Goal: Task Accomplishment & Management: Manage account settings

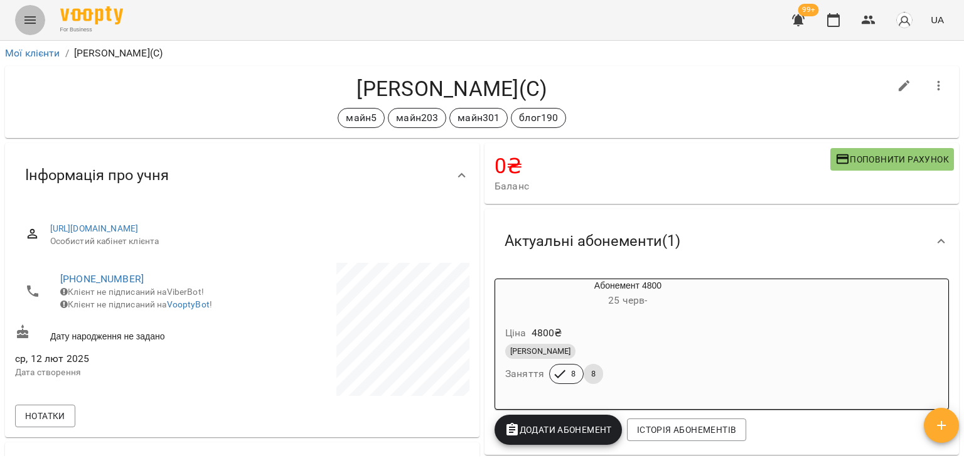
click at [35, 13] on icon "Menu" at bounding box center [30, 20] width 15 height 15
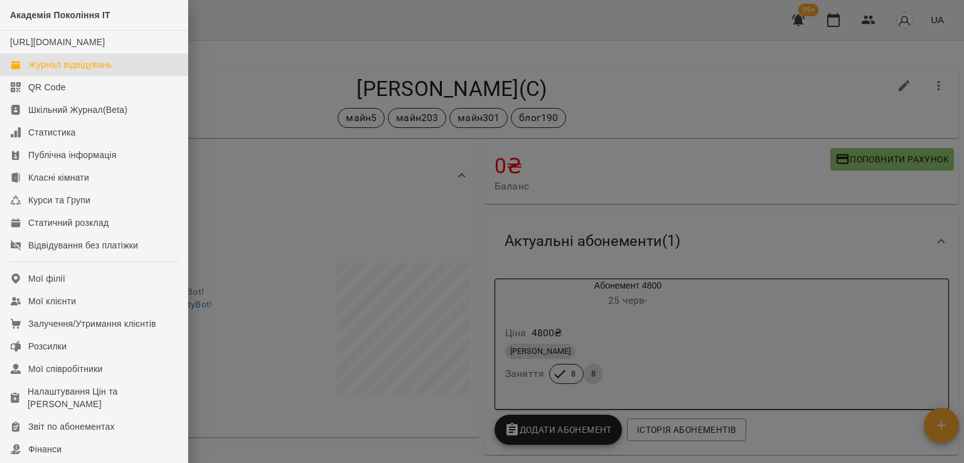
click at [83, 71] on div "Журнал відвідувань" at bounding box center [69, 64] width 83 height 13
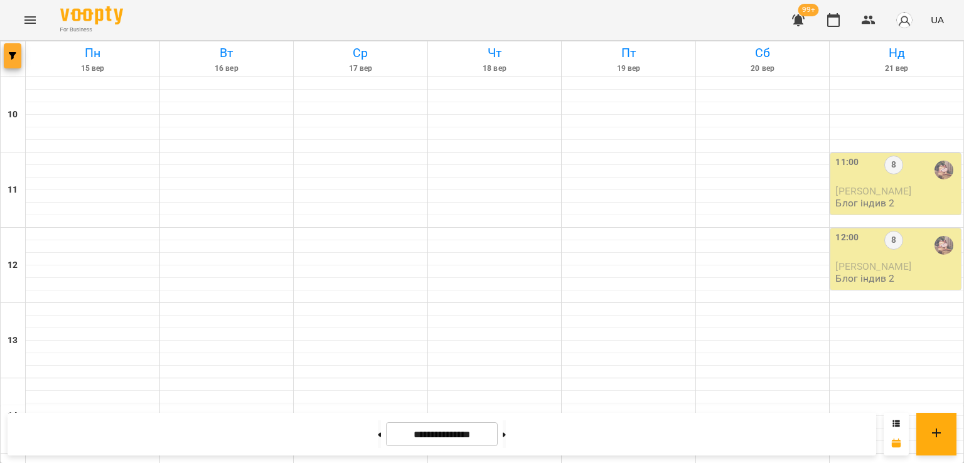
click at [13, 56] on icon "button" at bounding box center [13, 56] width 8 height 8
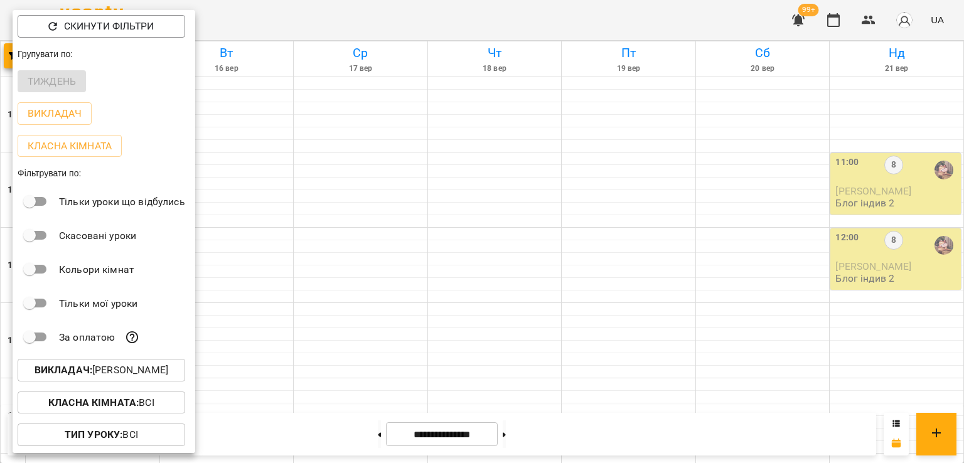
click at [137, 375] on p "Викладач : Ілля Петруша" at bounding box center [102, 370] width 134 height 15
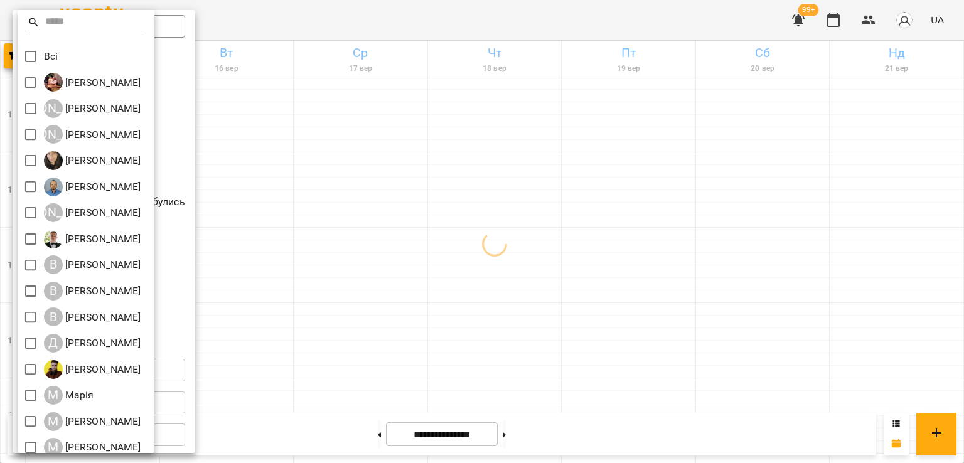
scroll to position [193, 0]
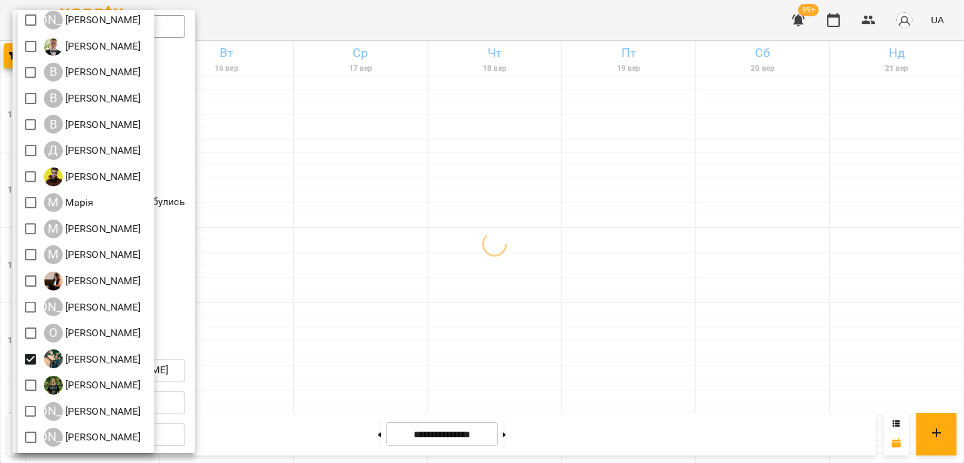
click at [506, 258] on div at bounding box center [482, 231] width 964 height 463
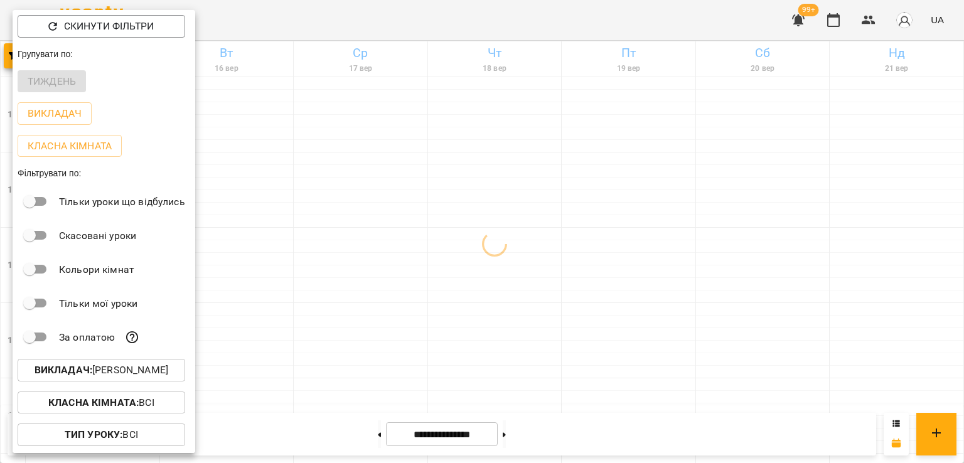
click at [438, 197] on div at bounding box center [482, 231] width 964 height 463
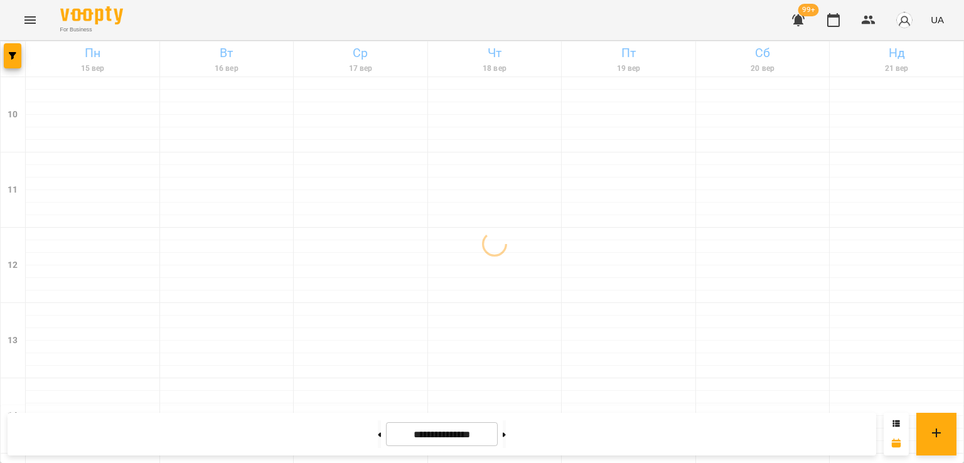
scroll to position [627, 0]
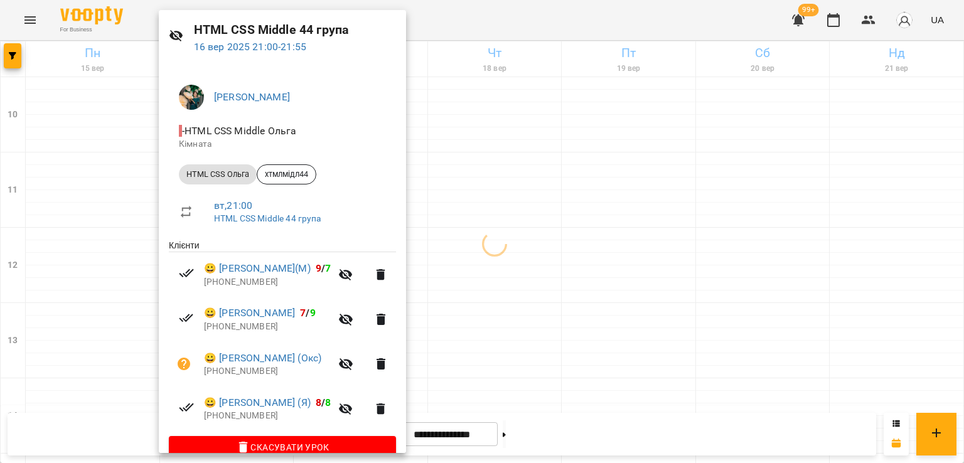
scroll to position [63, 0]
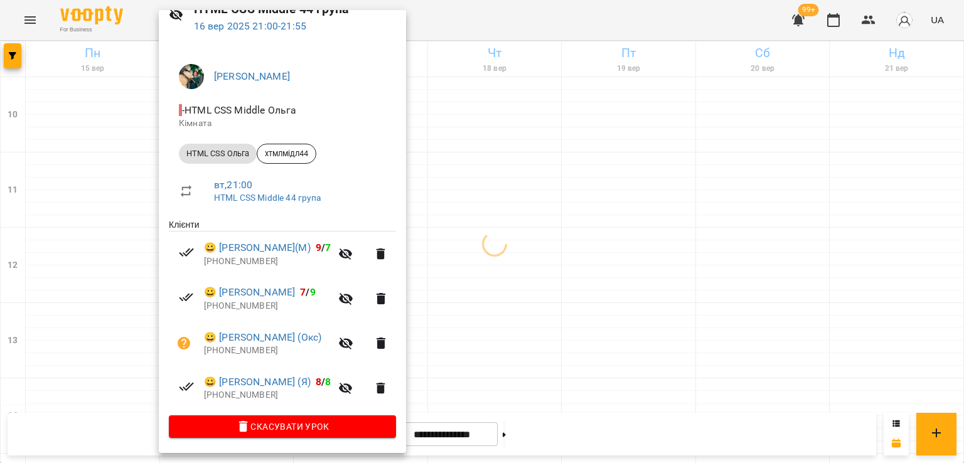
click at [494, 255] on div at bounding box center [482, 231] width 964 height 463
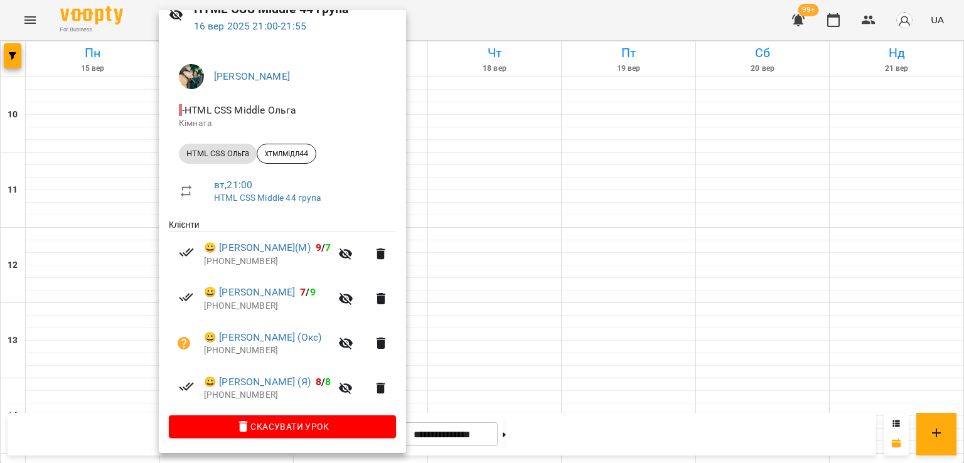
click at [532, 285] on div at bounding box center [482, 231] width 964 height 463
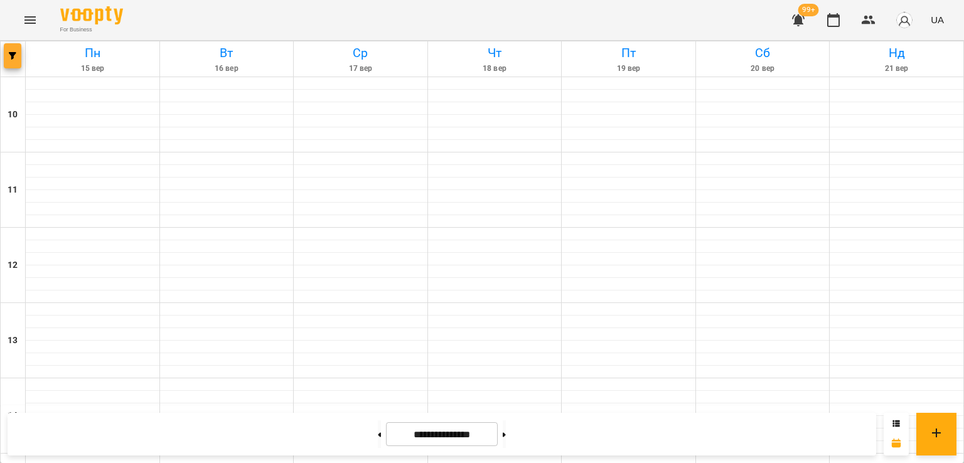
click at [13, 60] on button "button" at bounding box center [13, 55] width 18 height 25
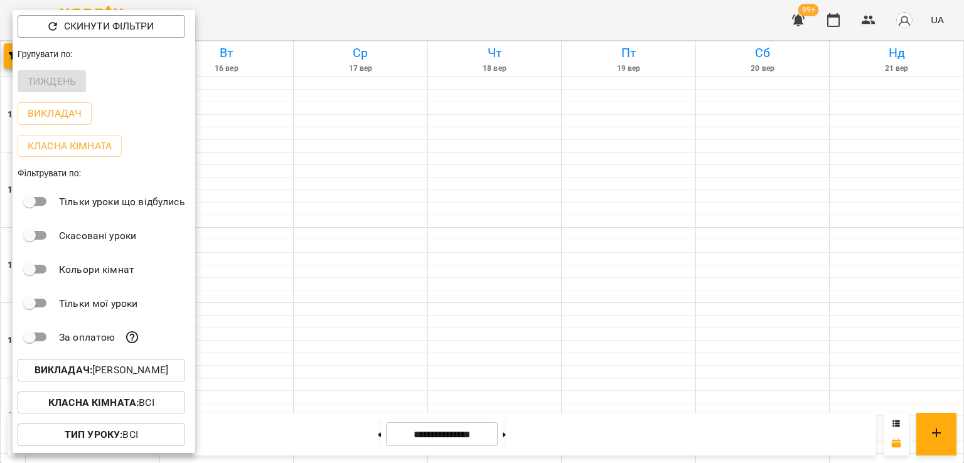
click at [125, 371] on p "Викладач : Ольга Мизюк" at bounding box center [102, 370] width 134 height 15
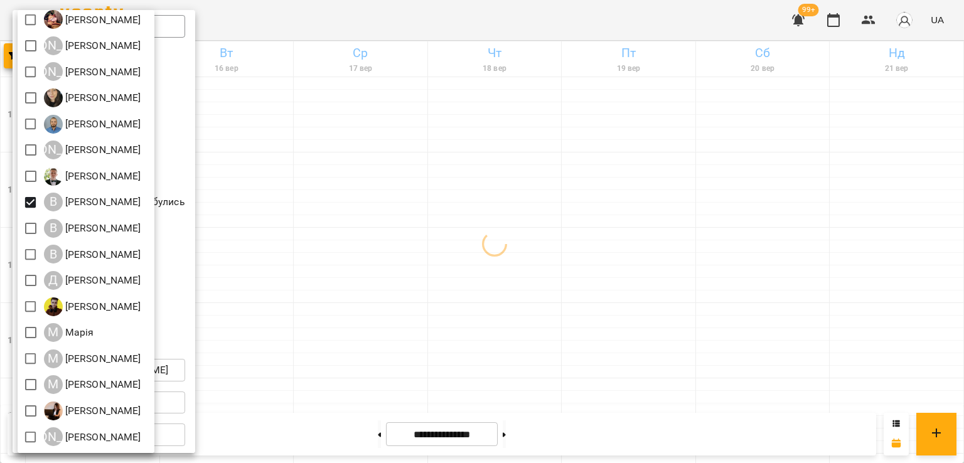
click at [534, 243] on div at bounding box center [482, 231] width 964 height 463
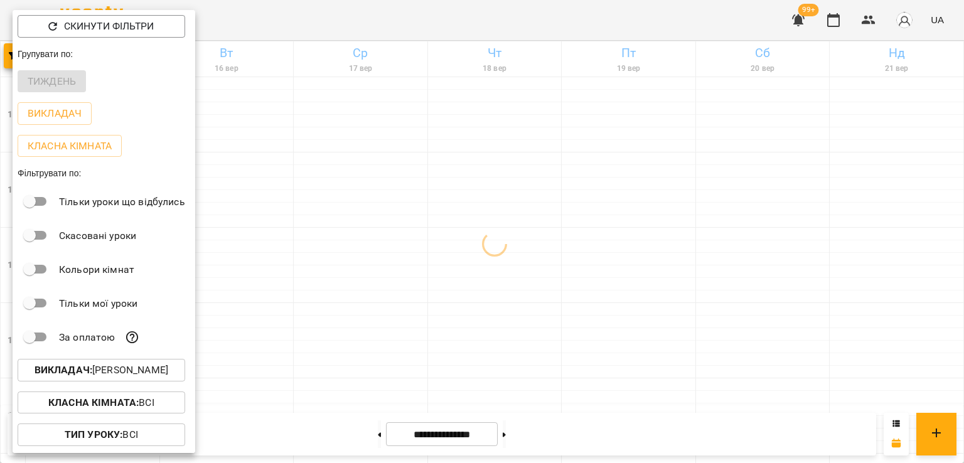
click at [428, 205] on div at bounding box center [482, 231] width 964 height 463
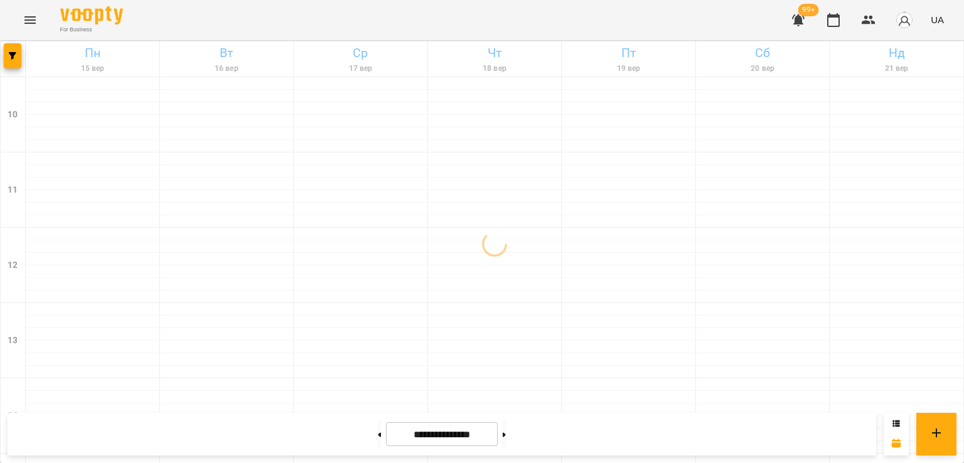
scroll to position [649, 0]
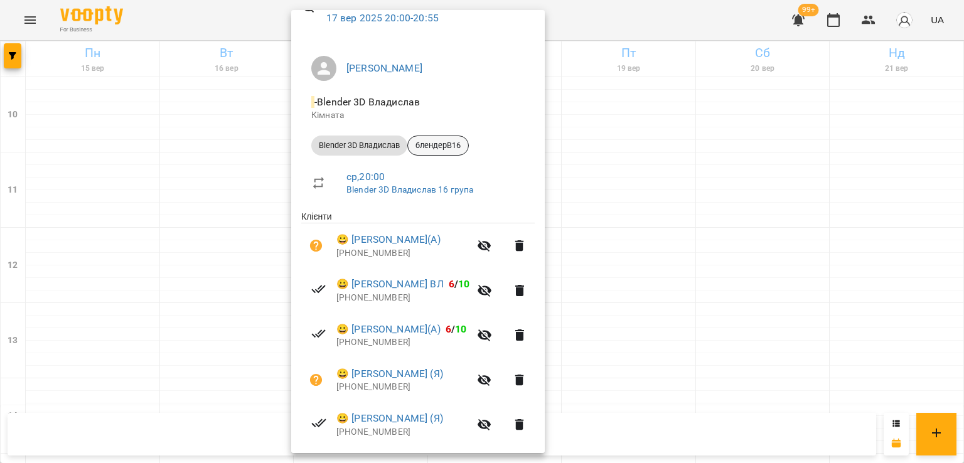
scroll to position [241, 0]
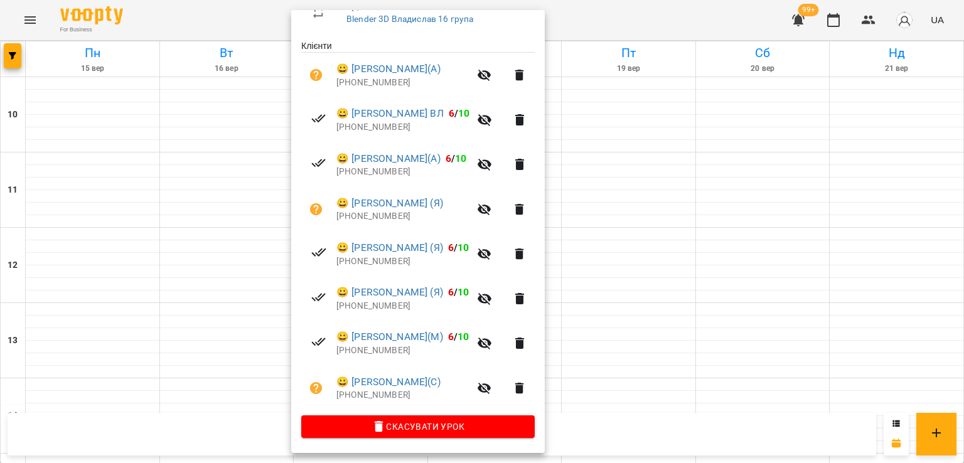
click at [200, 235] on div at bounding box center [482, 231] width 964 height 463
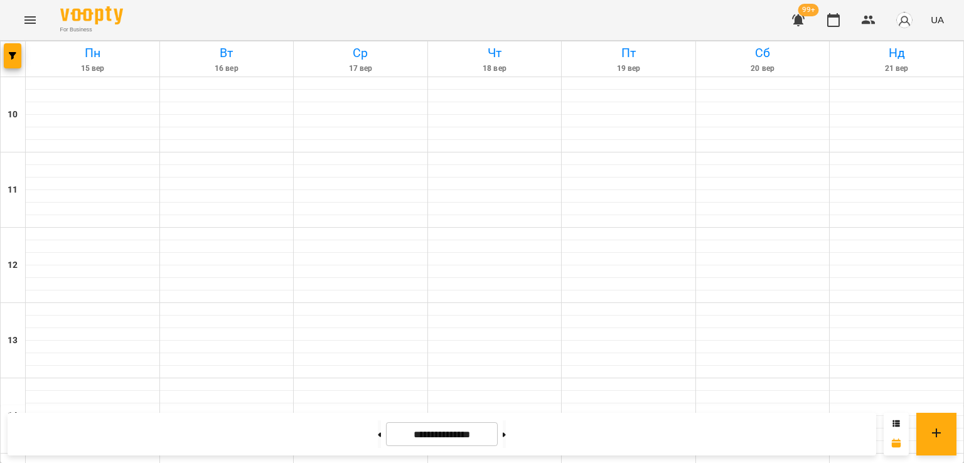
scroll to position [461, 0]
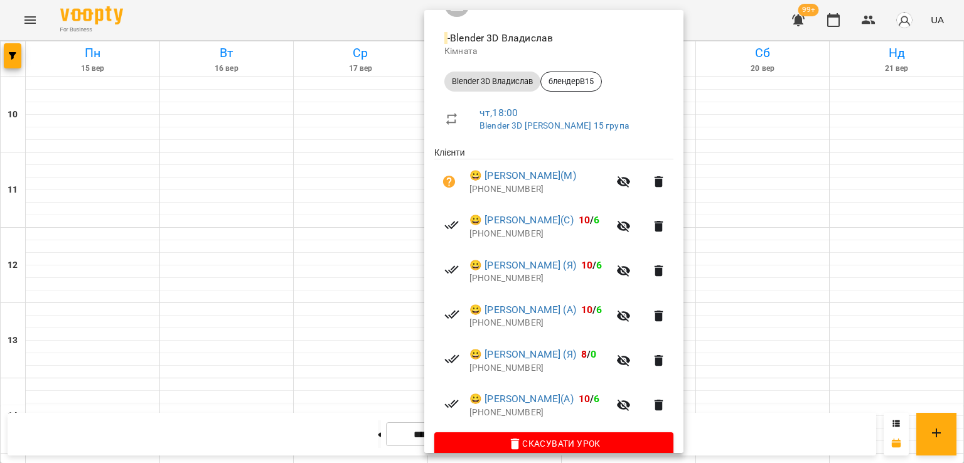
scroll to position [152, 0]
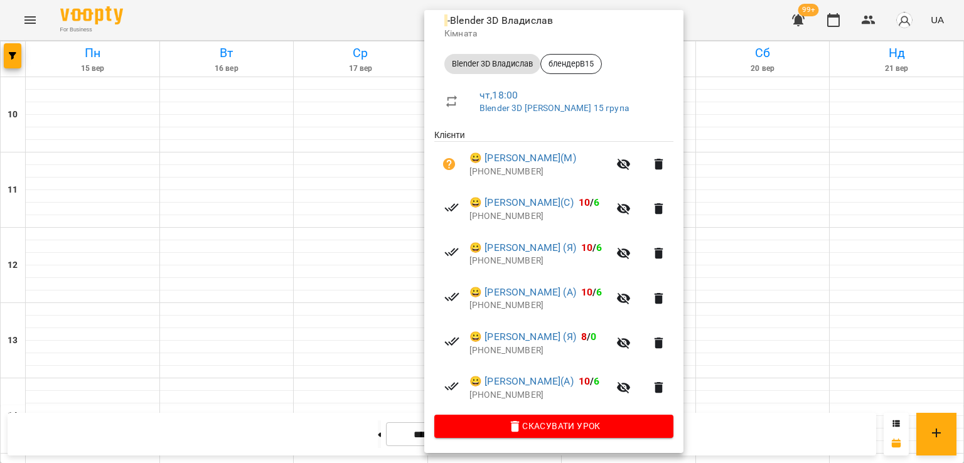
click at [349, 346] on div at bounding box center [482, 231] width 964 height 463
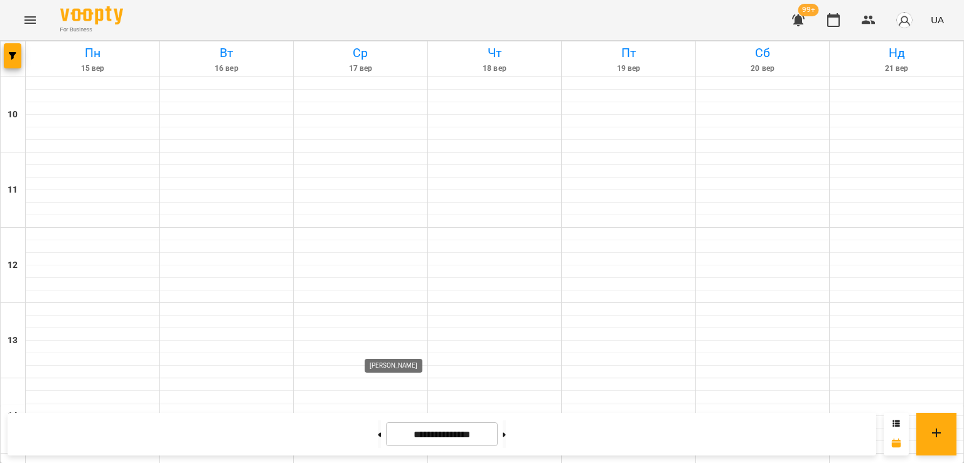
scroll to position [524, 0]
click at [11, 51] on button "button" at bounding box center [13, 55] width 18 height 25
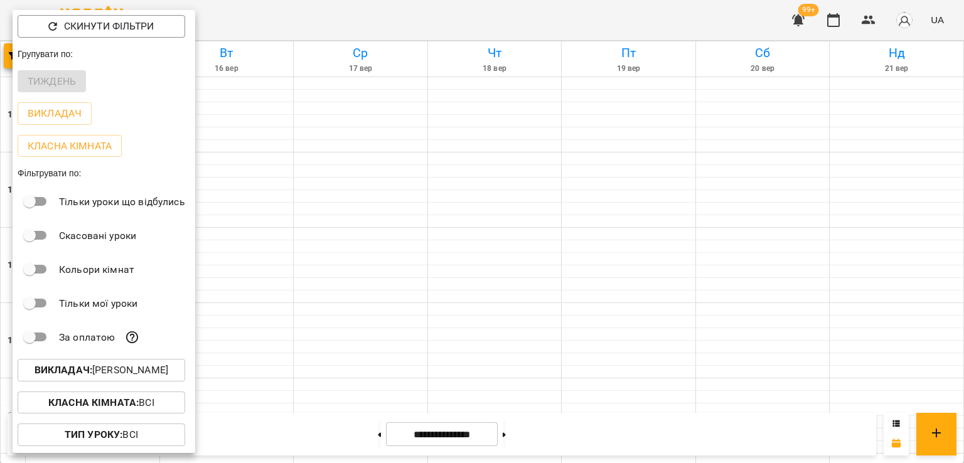
click at [149, 375] on p "Викладач : [PERSON_NAME]" at bounding box center [102, 370] width 134 height 15
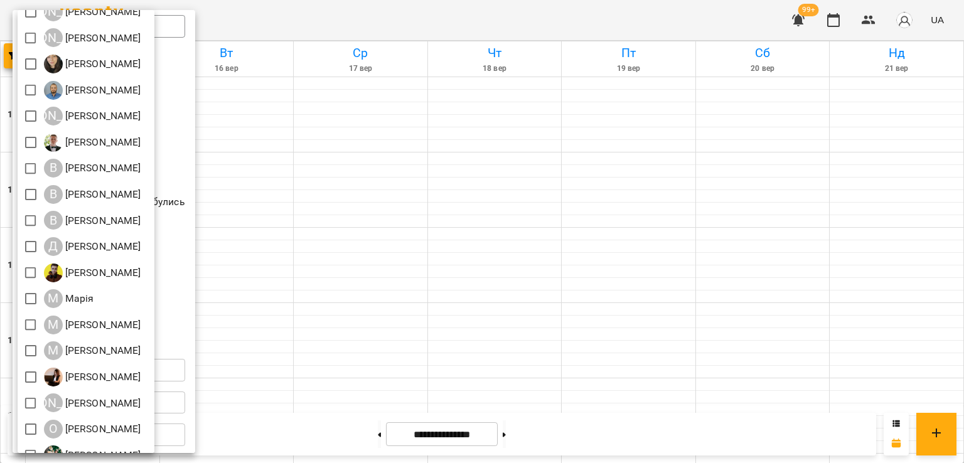
scroll to position [0, 0]
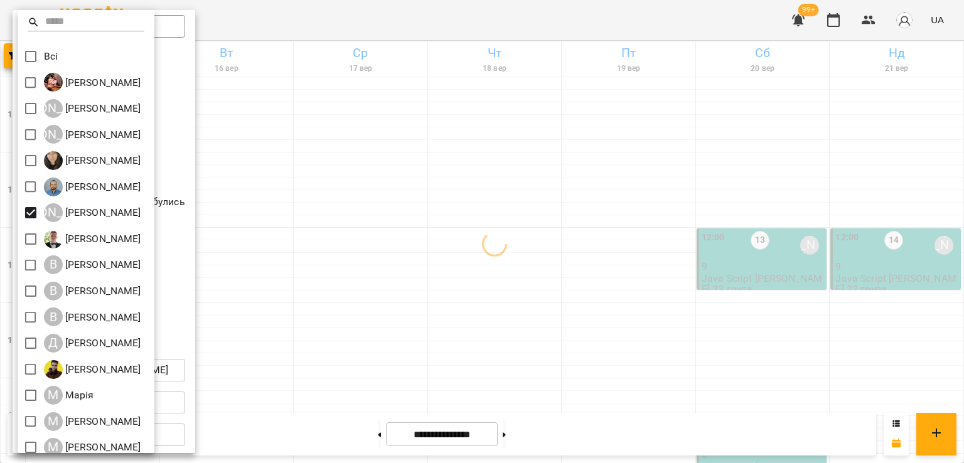
click at [667, 262] on div at bounding box center [482, 231] width 964 height 463
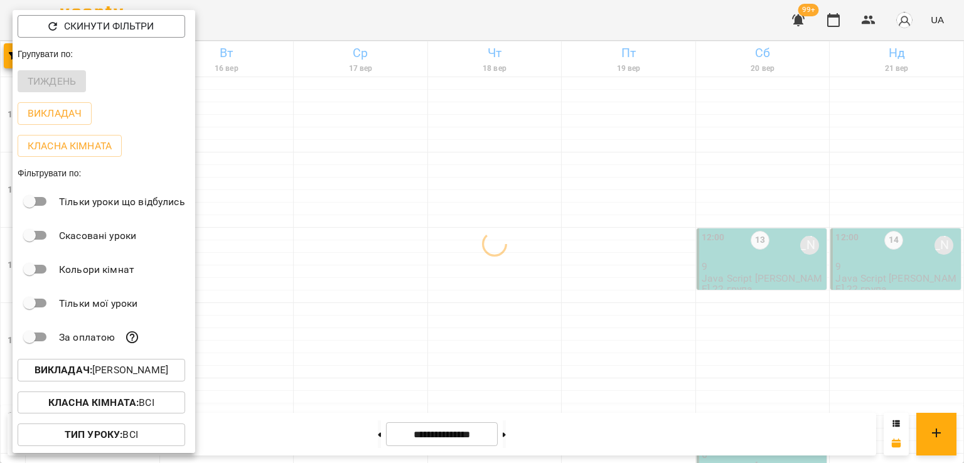
click at [474, 274] on div at bounding box center [482, 231] width 964 height 463
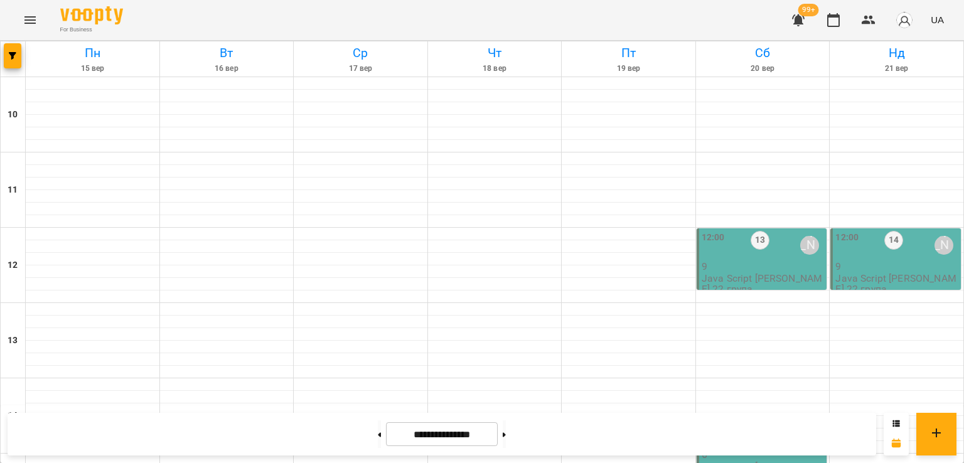
scroll to position [210, 0]
click at [745, 461] on p "Java Script [PERSON_NAME] 23 група" at bounding box center [762, 472] width 123 height 22
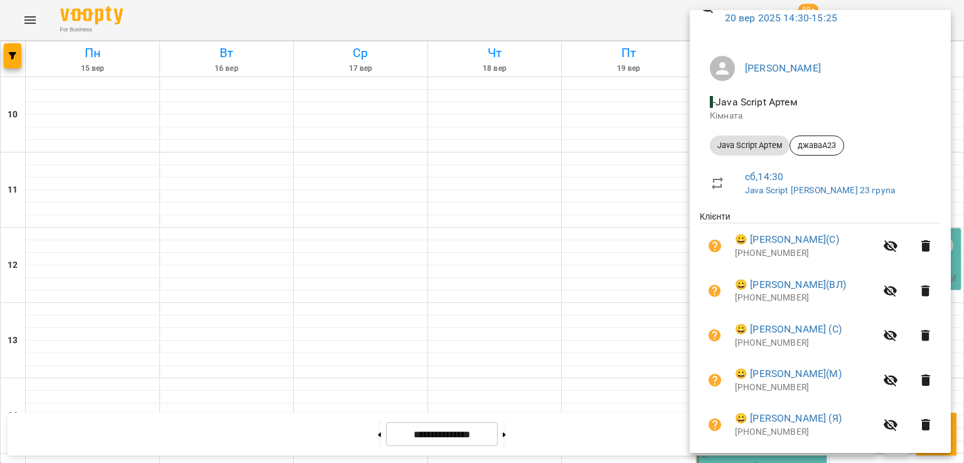
scroll to position [152, 0]
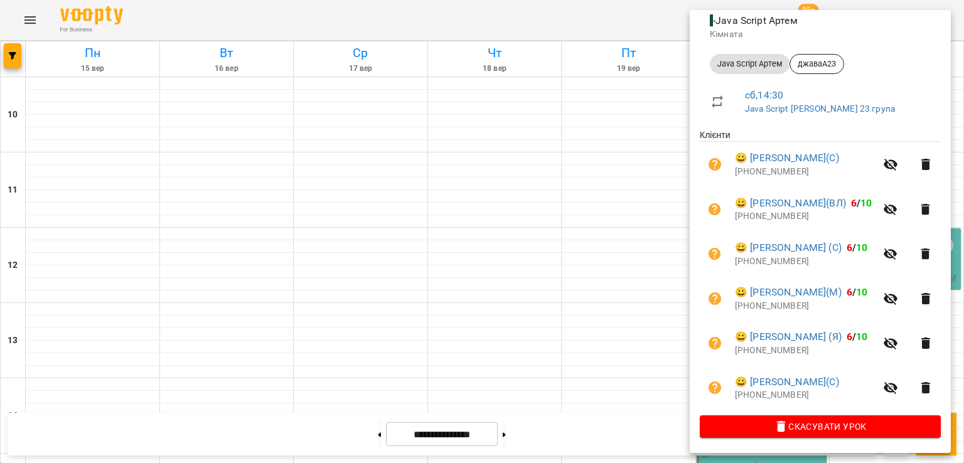
click at [590, 276] on div at bounding box center [482, 231] width 964 height 463
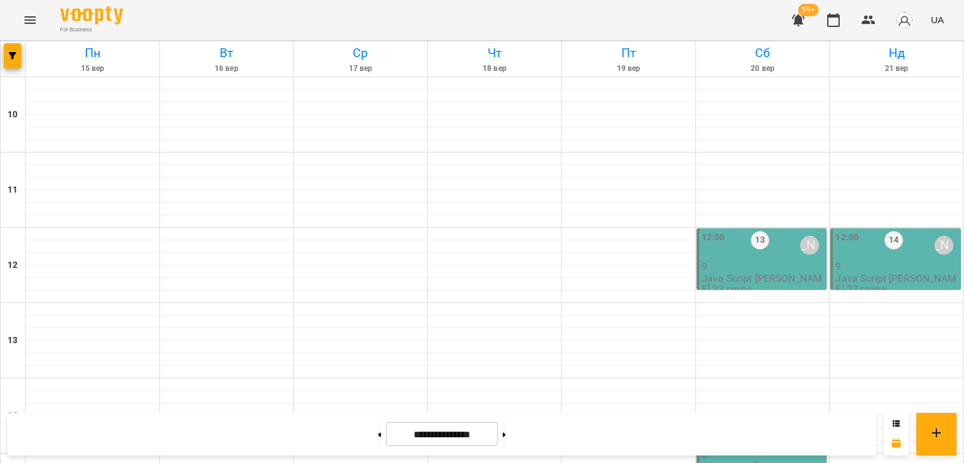
scroll to position [587, 0]
click at [13, 50] on button "button" at bounding box center [13, 55] width 18 height 25
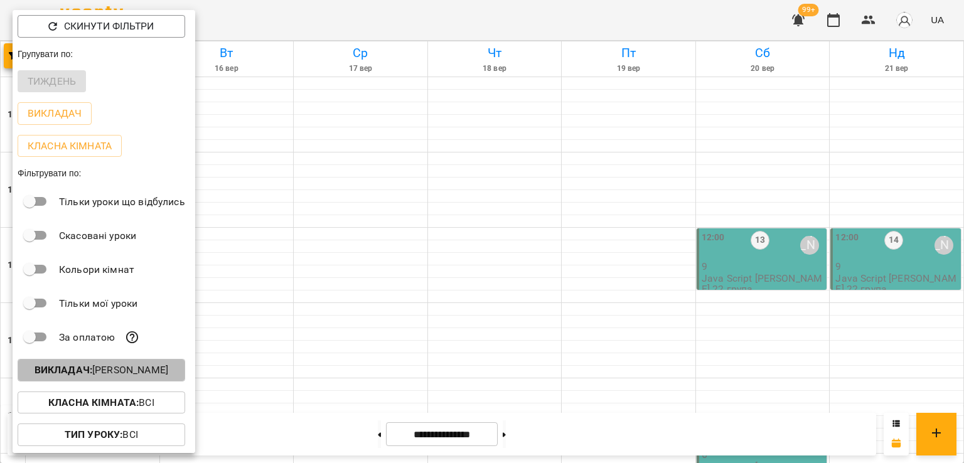
click at [154, 376] on p "Викладач : Артем Кот" at bounding box center [102, 370] width 134 height 15
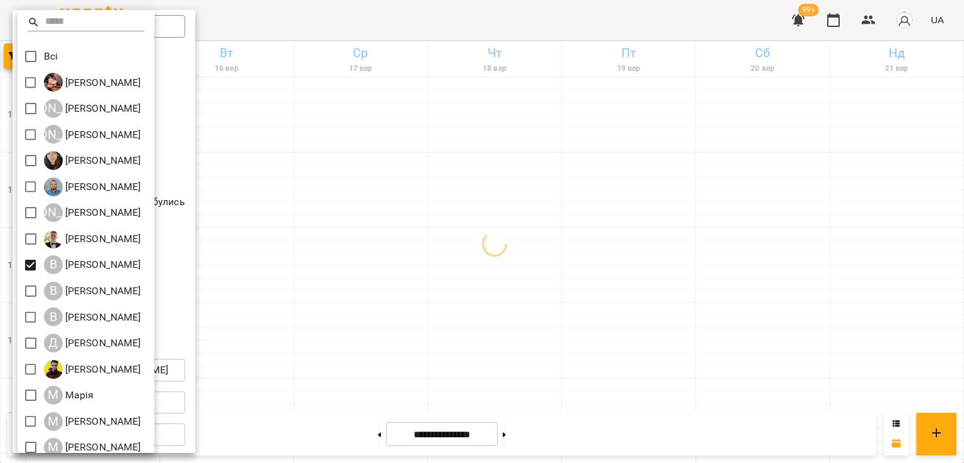
click at [460, 258] on div at bounding box center [482, 231] width 964 height 463
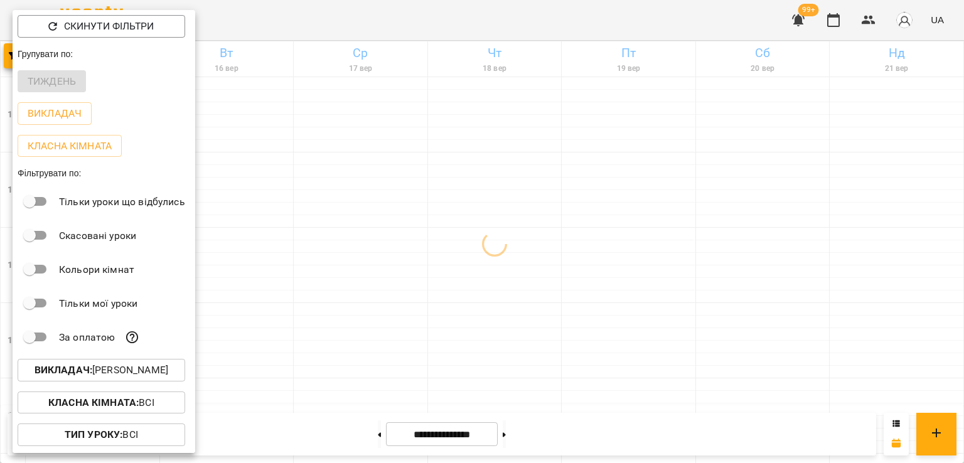
click at [419, 275] on div at bounding box center [482, 231] width 964 height 463
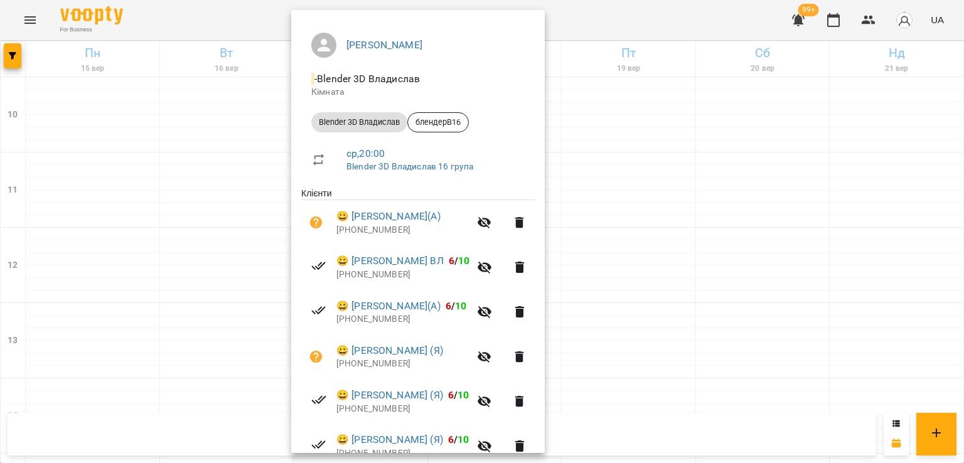
scroll to position [241, 0]
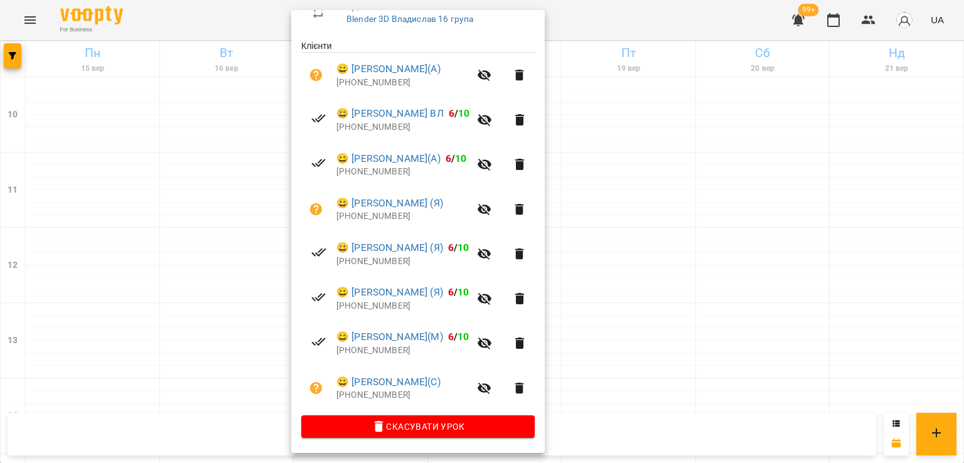
click at [236, 274] on div at bounding box center [482, 231] width 964 height 463
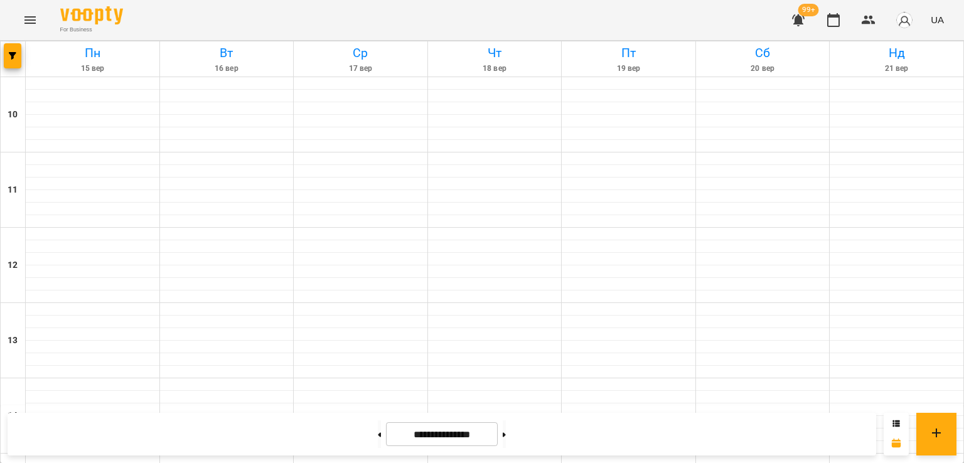
scroll to position [461, 0]
click at [5, 53] on span "button" at bounding box center [13, 56] width 18 height 8
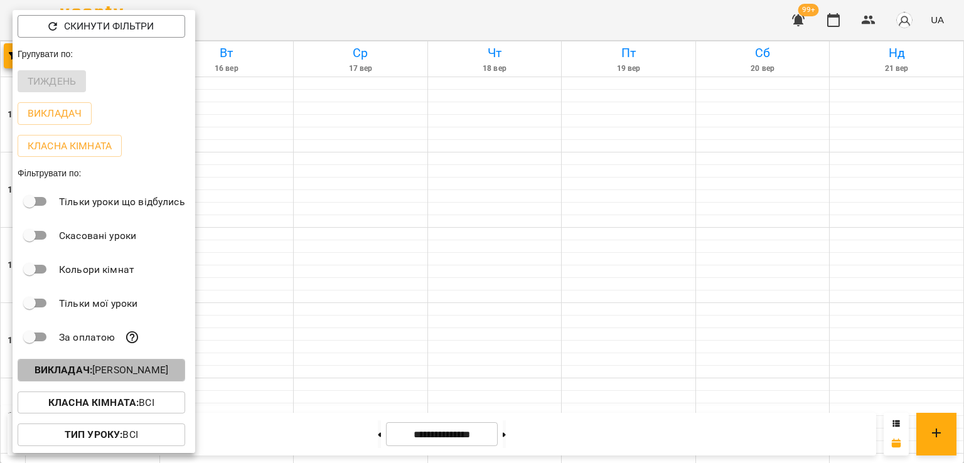
click at [117, 373] on p "Викладач : [PERSON_NAME]" at bounding box center [102, 370] width 134 height 15
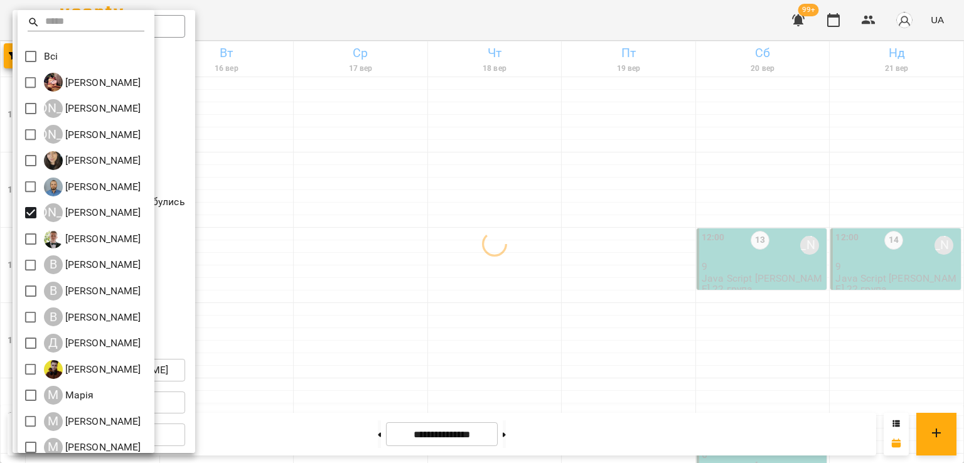
click at [660, 242] on div at bounding box center [482, 231] width 964 height 463
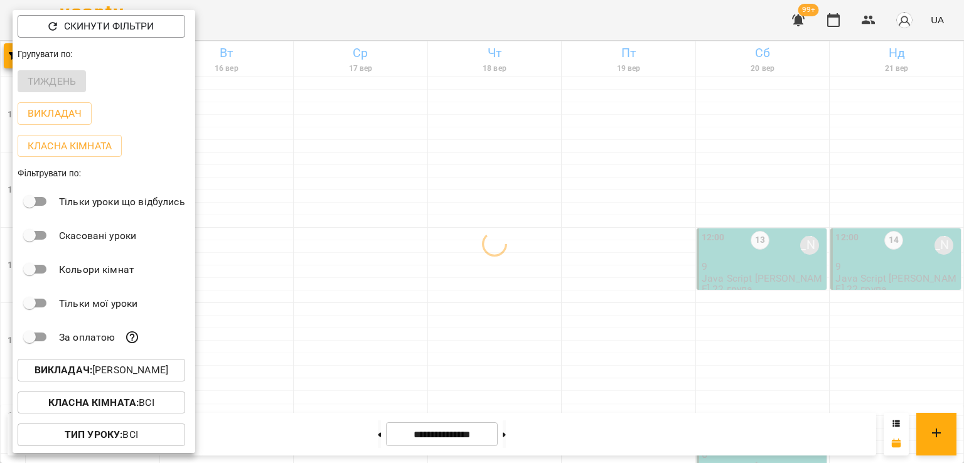
click at [570, 298] on div at bounding box center [482, 231] width 964 height 463
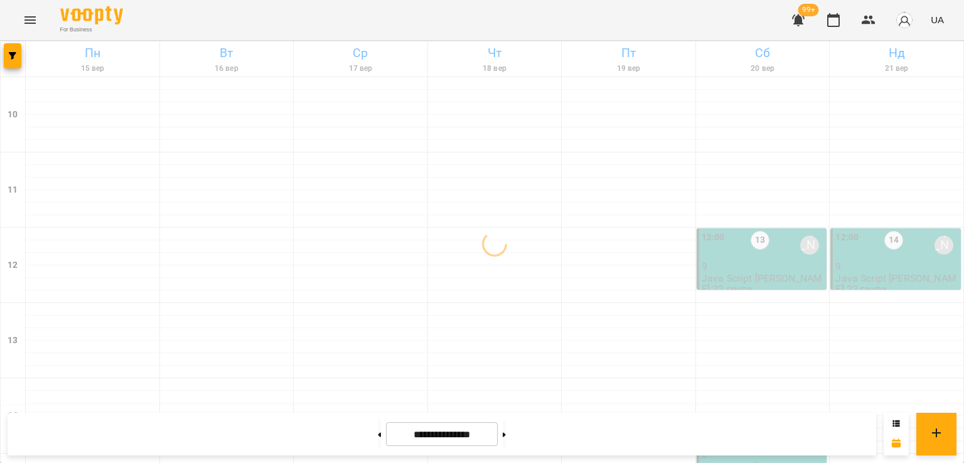
scroll to position [273, 0]
click at [750, 419] on div "4" at bounding box center [759, 433] width 19 height 29
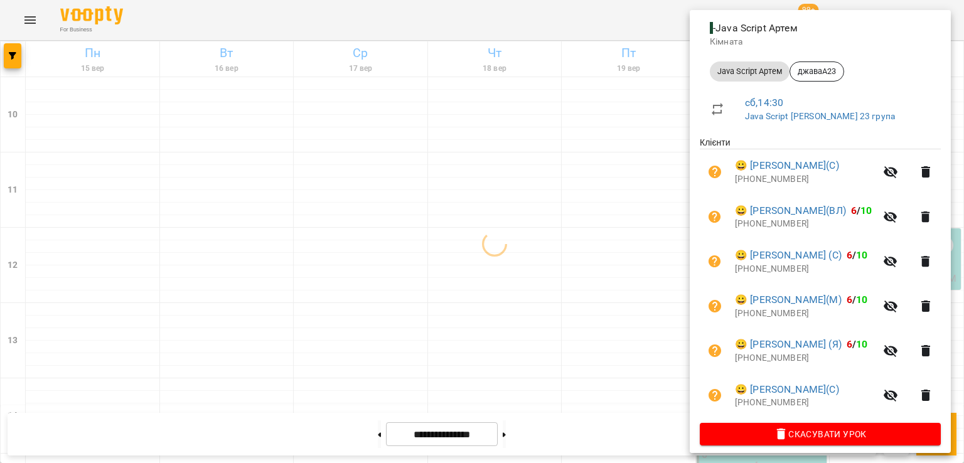
scroll to position [152, 0]
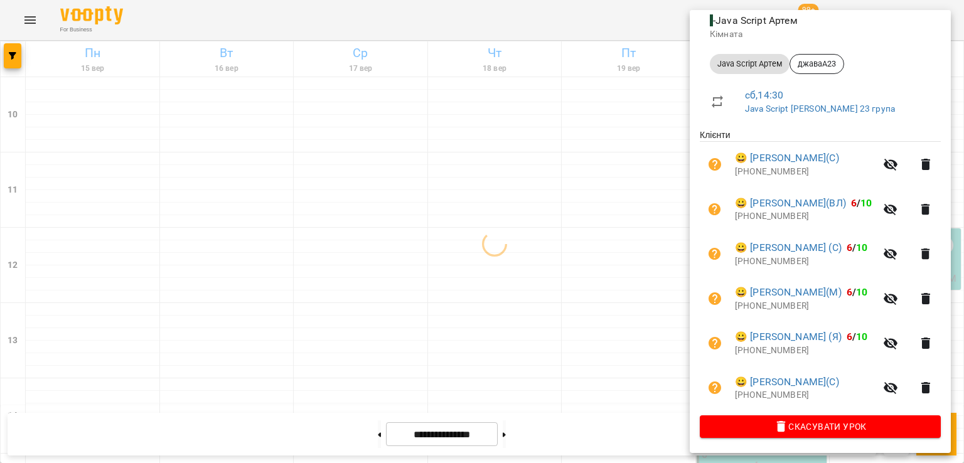
click at [607, 247] on div at bounding box center [482, 231] width 964 height 463
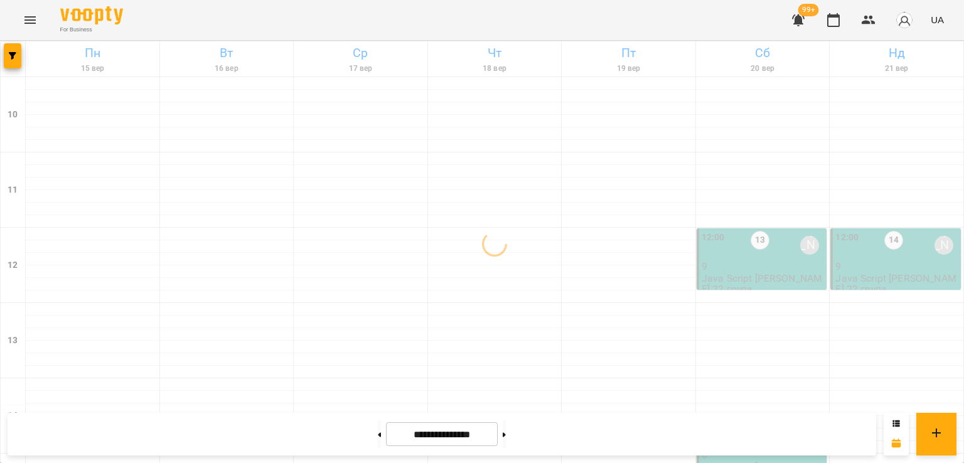
scroll to position [210, 0]
click at [730, 419] on div "14:30 4 Артем Кот" at bounding box center [762, 433] width 123 height 29
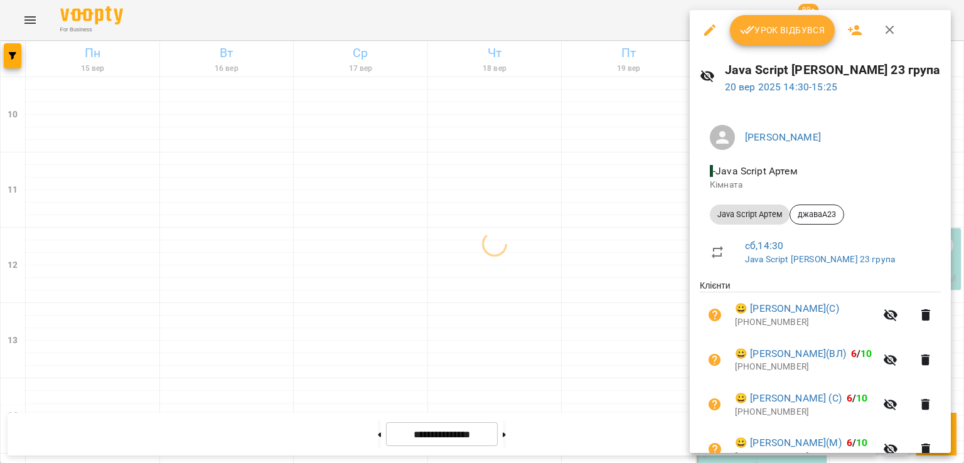
click at [609, 258] on div at bounding box center [482, 231] width 964 height 463
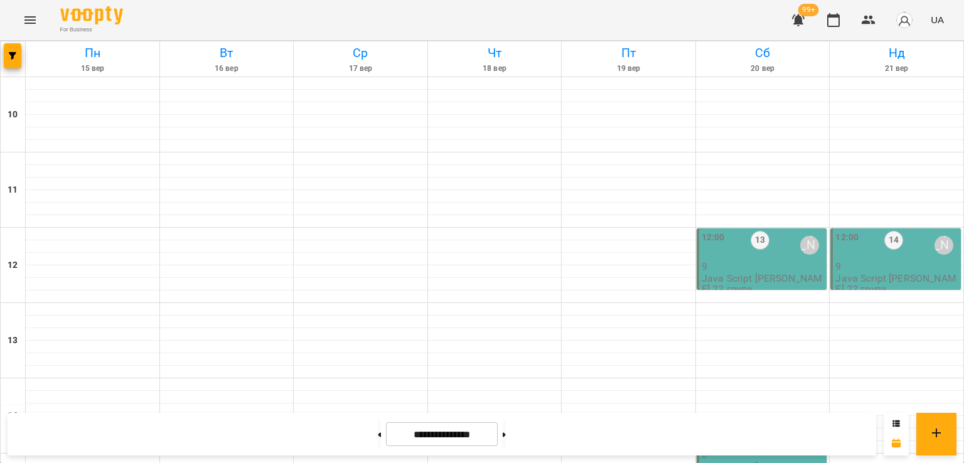
click at [3, 48] on div at bounding box center [13, 58] width 25 height 35
click at [9, 64] on button "button" at bounding box center [13, 55] width 18 height 25
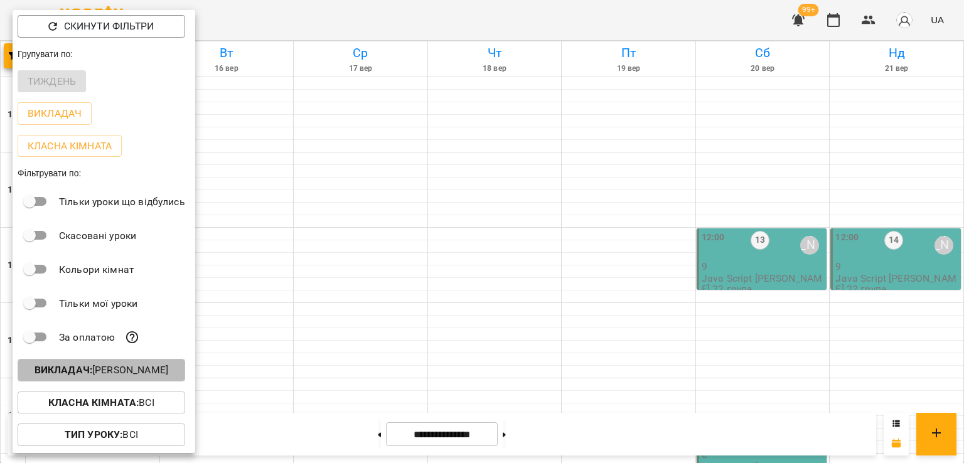
click at [153, 366] on p "Викладач : Артем Кот" at bounding box center [102, 370] width 134 height 15
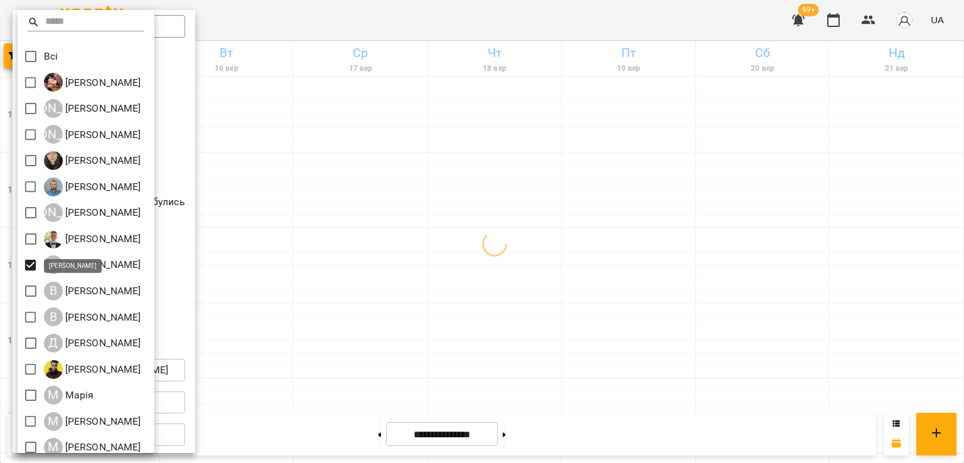
click at [455, 299] on div at bounding box center [482, 231] width 964 height 463
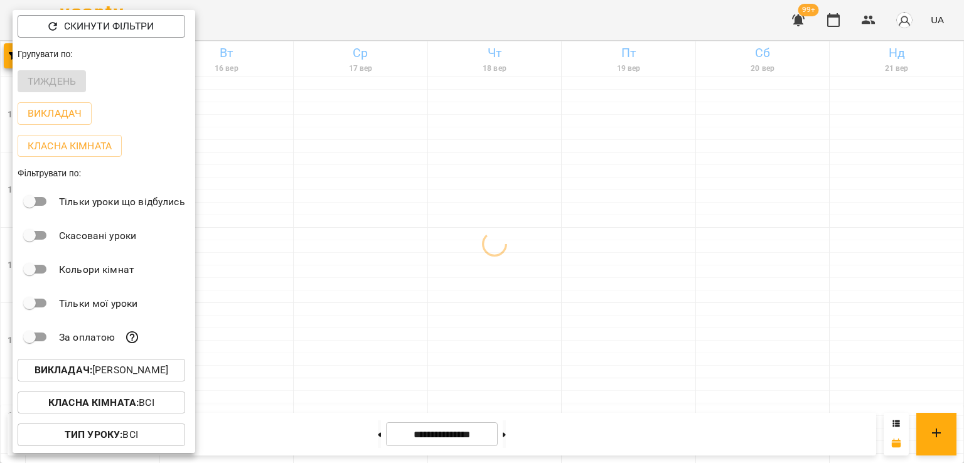
drag, startPoint x: 523, startPoint y: 327, endPoint x: 492, endPoint y: 310, distance: 35.1
click at [522, 327] on div at bounding box center [482, 231] width 964 height 463
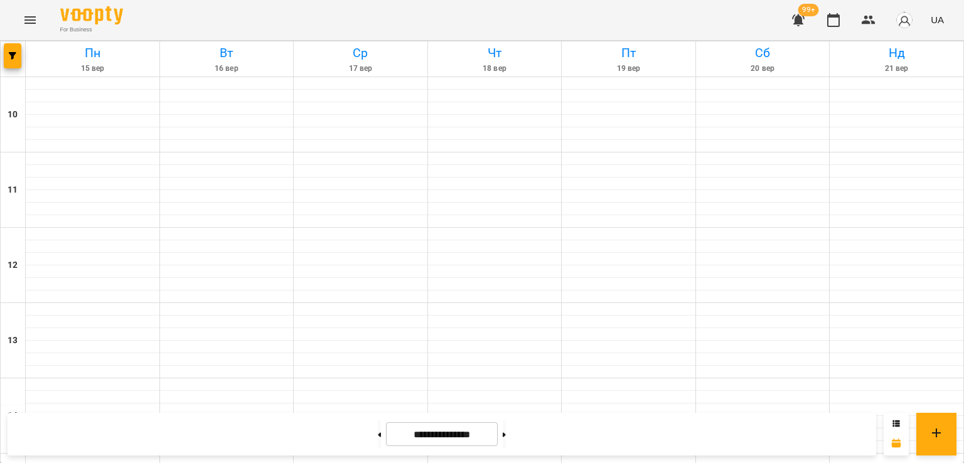
scroll to position [587, 0]
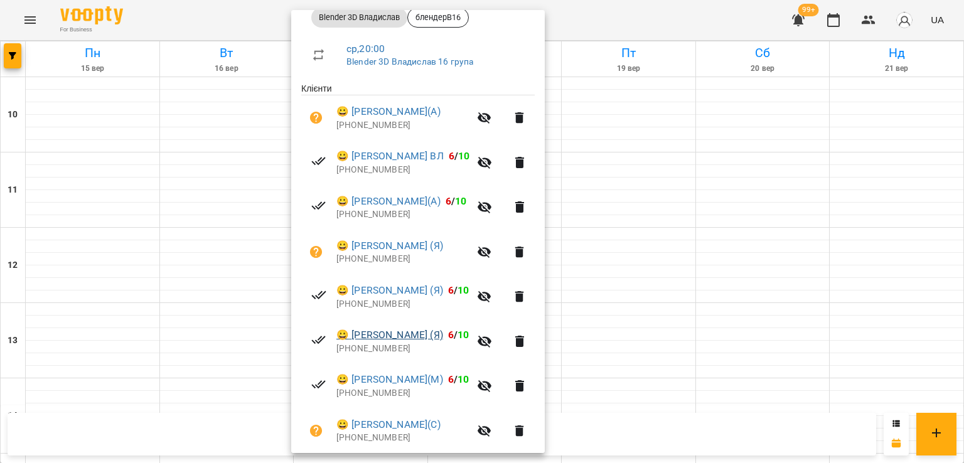
scroll to position [241, 0]
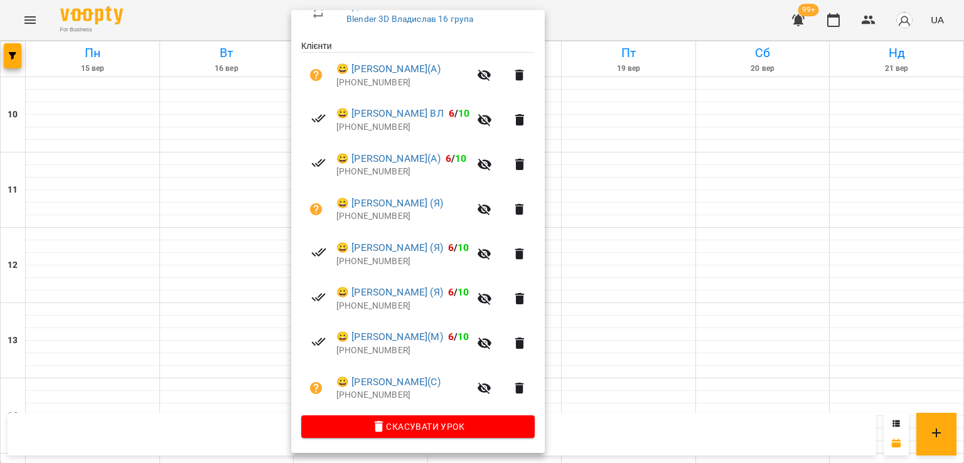
click at [147, 242] on div at bounding box center [482, 231] width 964 height 463
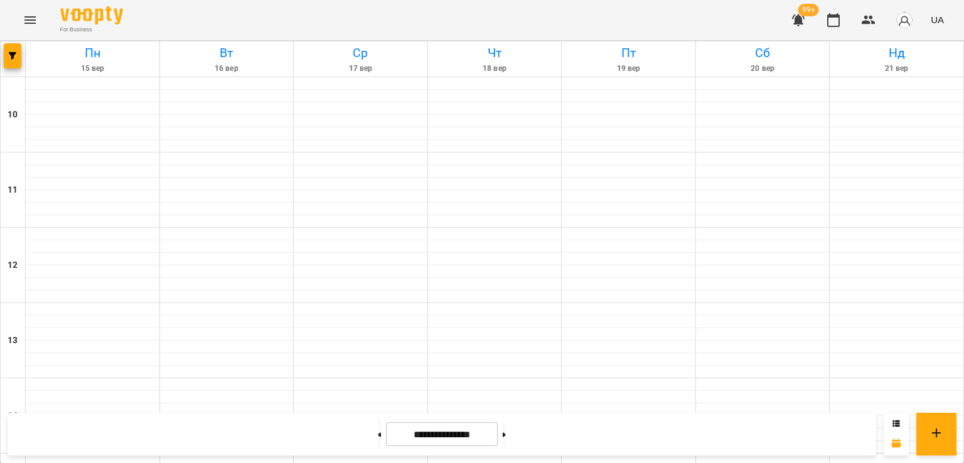
scroll to position [398, 0]
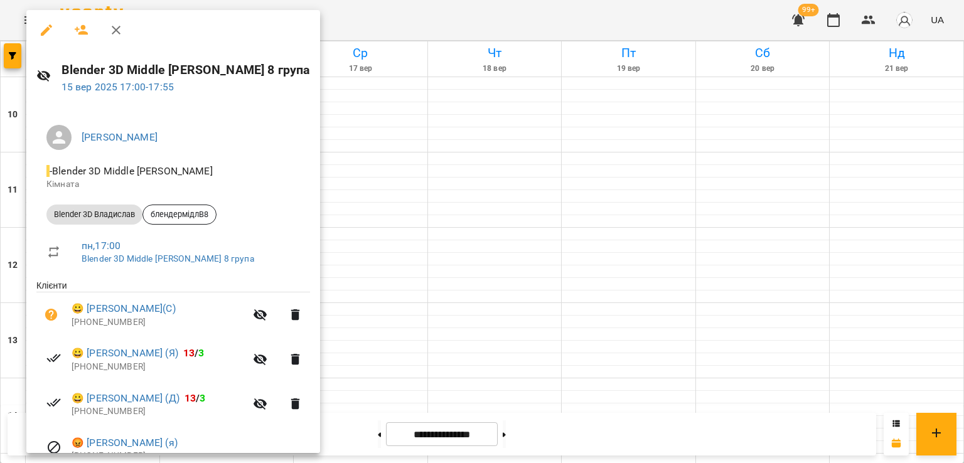
click at [407, 231] on div at bounding box center [482, 231] width 964 height 463
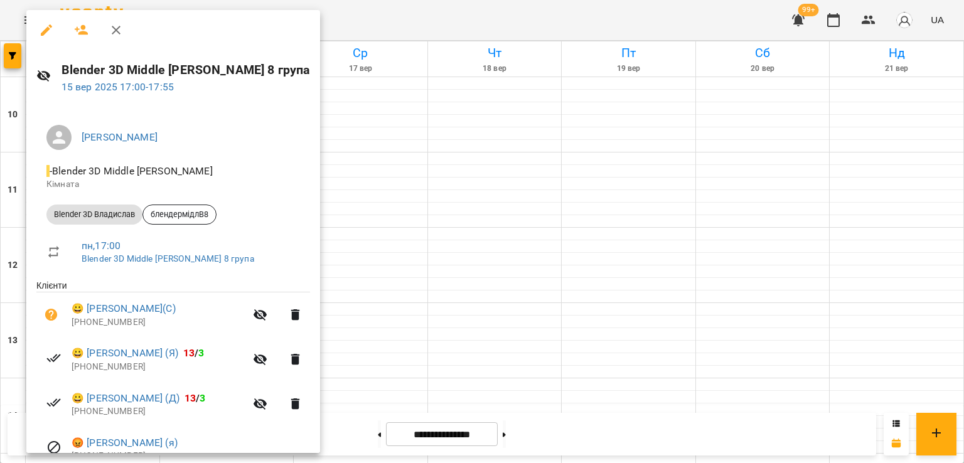
drag, startPoint x: 484, startPoint y: 290, endPoint x: 489, endPoint y: 301, distance: 12.1
click at [484, 290] on div at bounding box center [482, 231] width 964 height 463
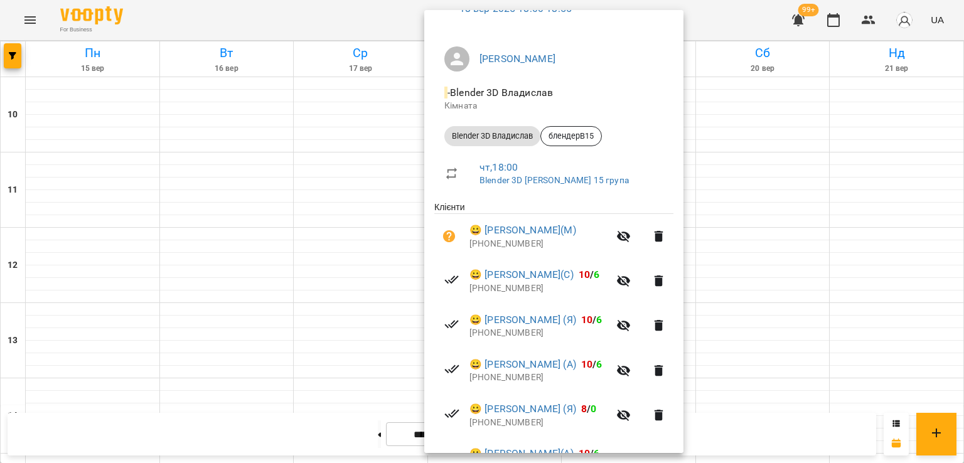
scroll to position [152, 0]
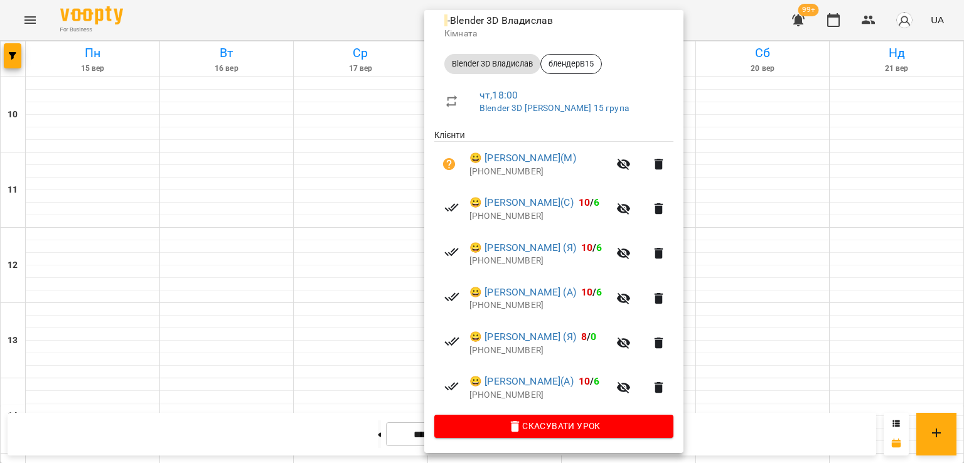
click at [199, 297] on div at bounding box center [482, 231] width 964 height 463
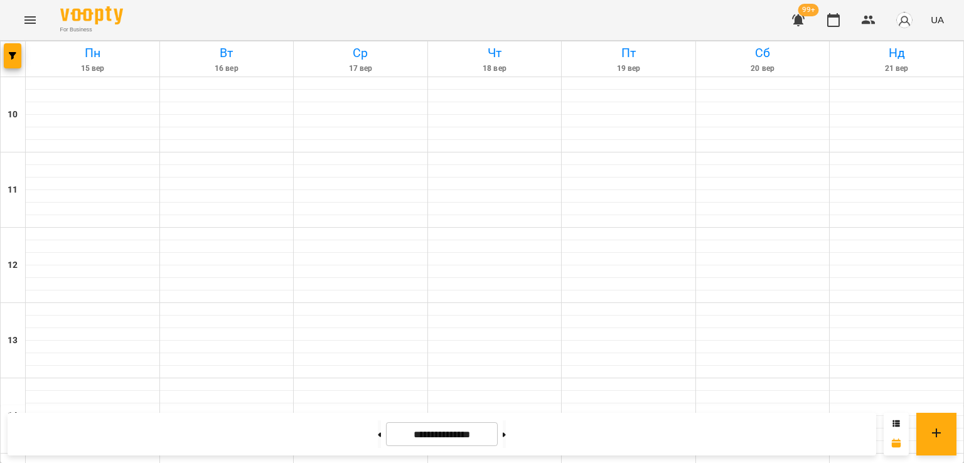
click at [26, 16] on icon "Menu" at bounding box center [30, 20] width 15 height 15
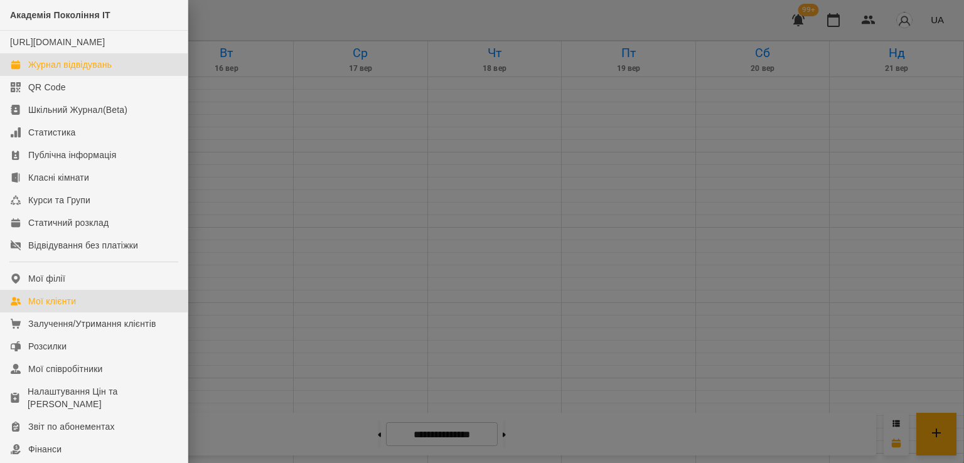
drag, startPoint x: 68, startPoint y: 309, endPoint x: 154, endPoint y: 318, distance: 86.4
click at [69, 307] on div "Мої клієнти" at bounding box center [52, 301] width 48 height 13
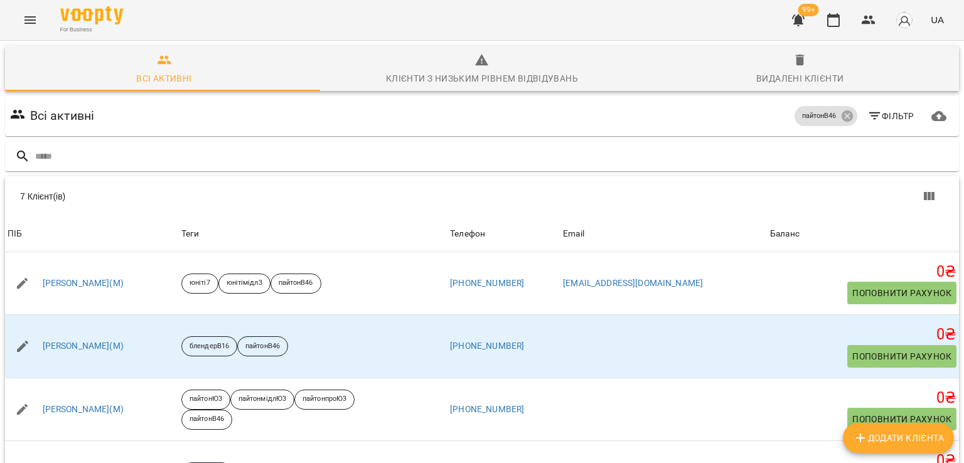
click at [893, 441] on span "Додати клієнта" at bounding box center [898, 437] width 91 height 15
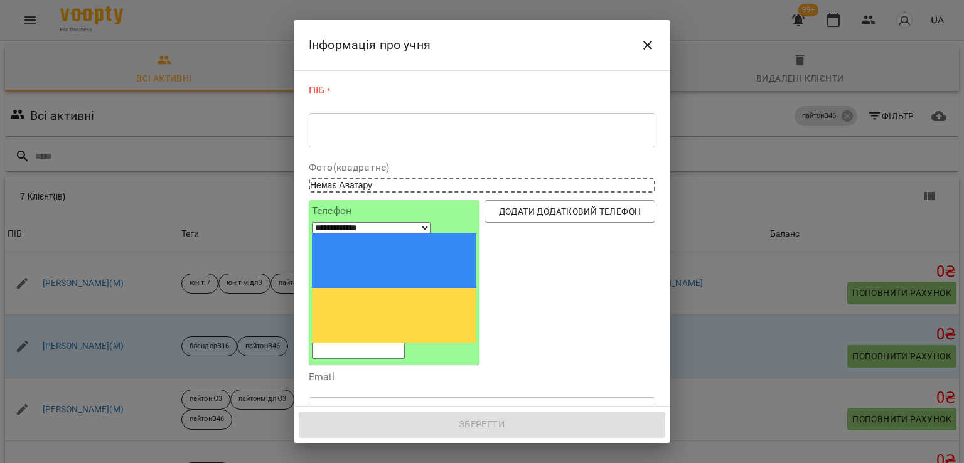
click at [388, 343] on input "tel" at bounding box center [358, 351] width 93 height 16
paste input "**********"
select select "**"
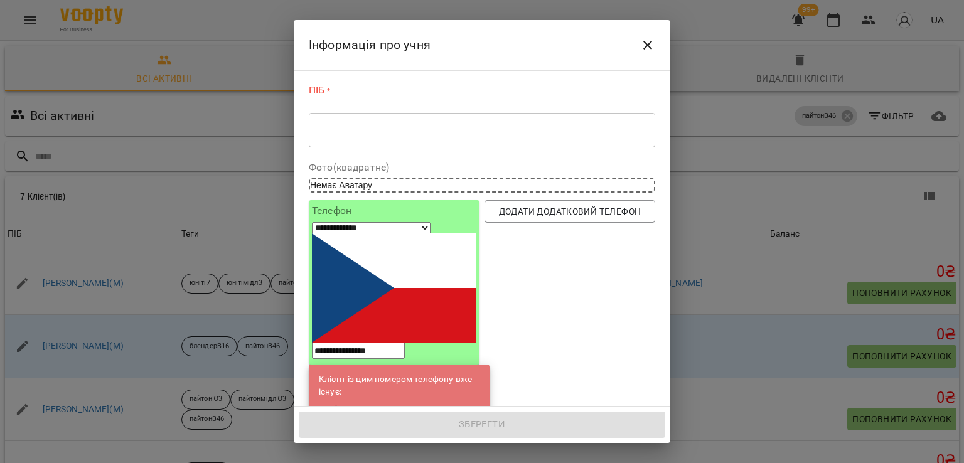
type input "**********"
drag, startPoint x: 605, startPoint y: 259, endPoint x: 595, endPoint y: 260, distance: 9.5
click at [605, 259] on div "Додати додатковий телефон" at bounding box center [570, 338] width 176 height 281
click at [400, 404] on link "[PERSON_NAME](С)" at bounding box center [403, 410] width 79 height 13
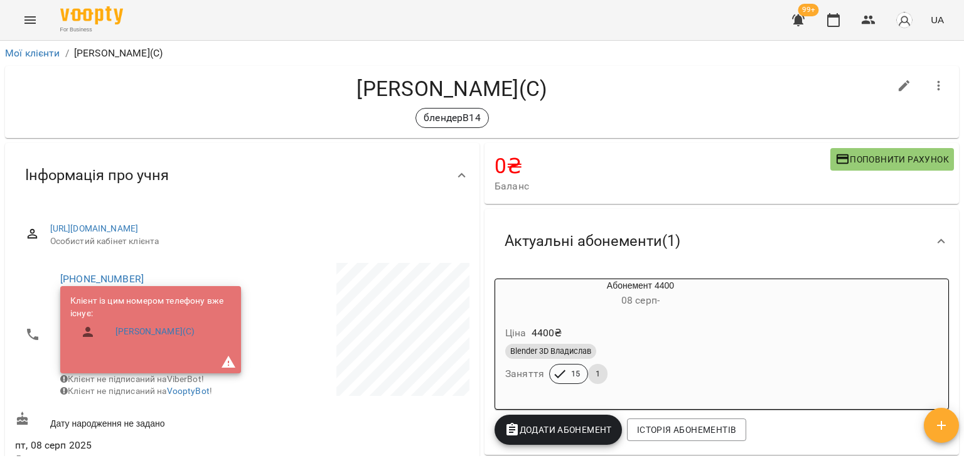
click at [896, 82] on icon "button" at bounding box center [903, 85] width 15 height 15
select select "**"
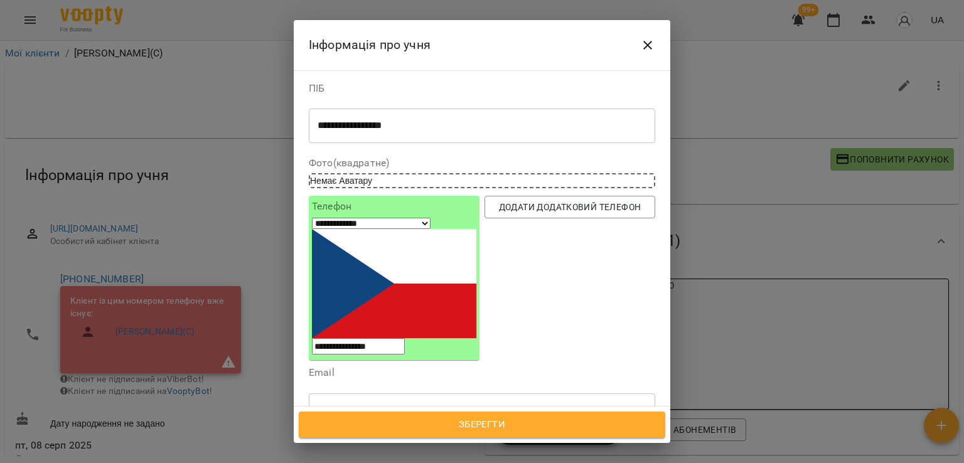
click at [375, 462] on icon at bounding box center [370, 469] width 9 height 9
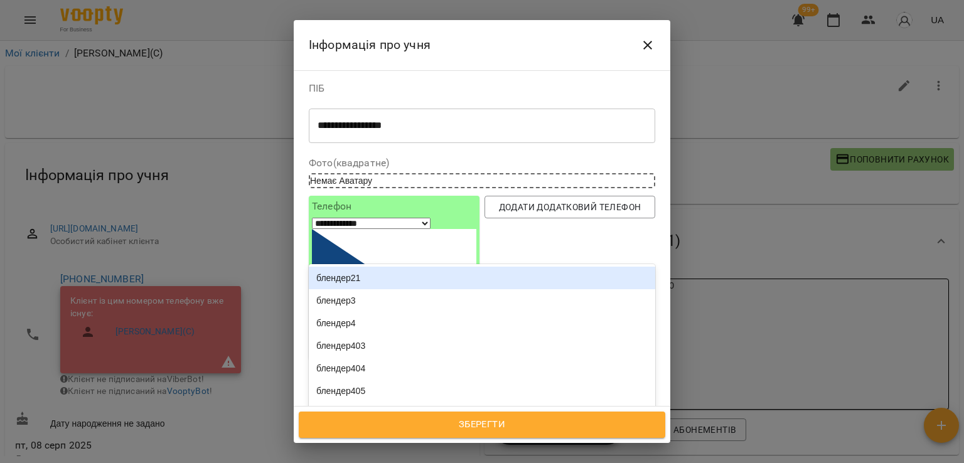
click at [393, 462] on div "Надрукуйте або оберіть..." at bounding box center [368, 469] width 105 height 13
type input "**********"
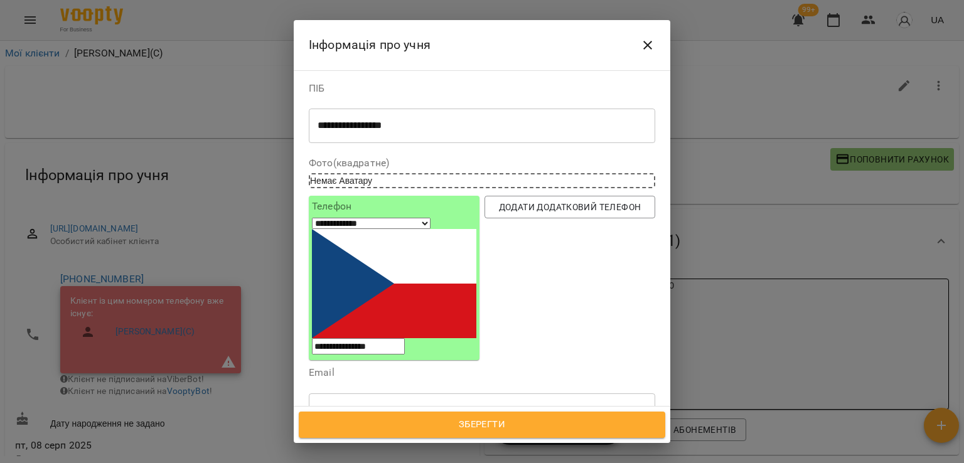
click at [385, 427] on div "блендерВ15" at bounding box center [482, 438] width 346 height 23
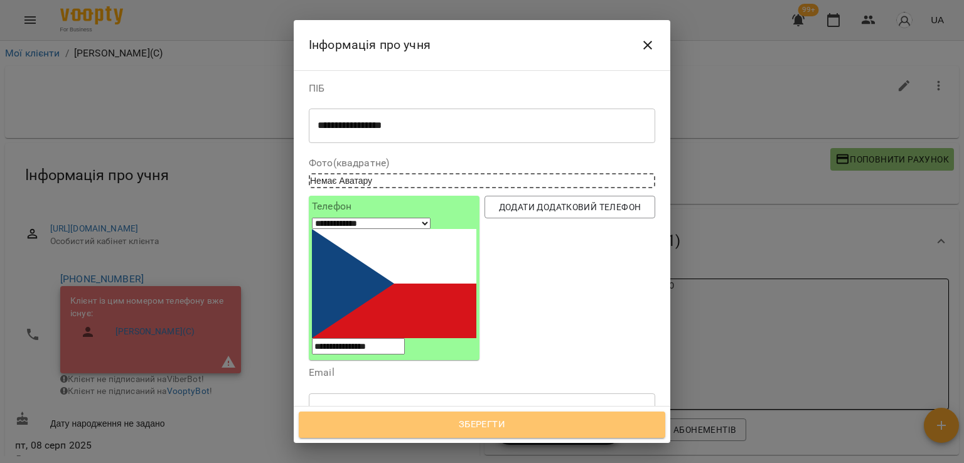
drag, startPoint x: 499, startPoint y: 429, endPoint x: 445, endPoint y: 320, distance: 121.8
click at [500, 428] on span "Зберегти" at bounding box center [481, 425] width 339 height 16
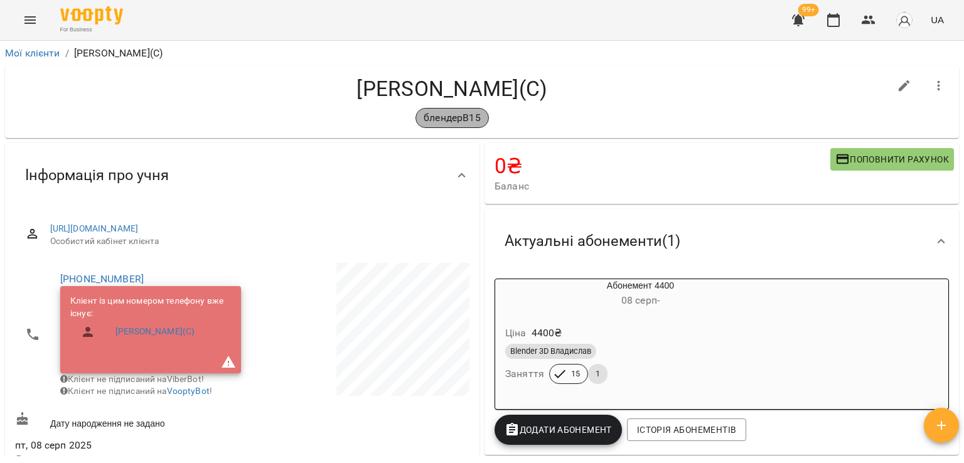
click at [457, 119] on p "блендерВ15" at bounding box center [451, 117] width 56 height 15
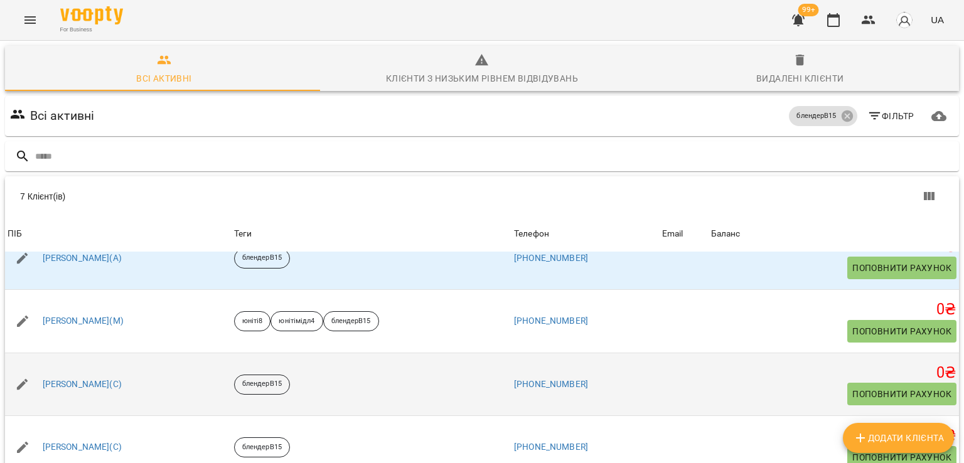
scroll to position [162, 0]
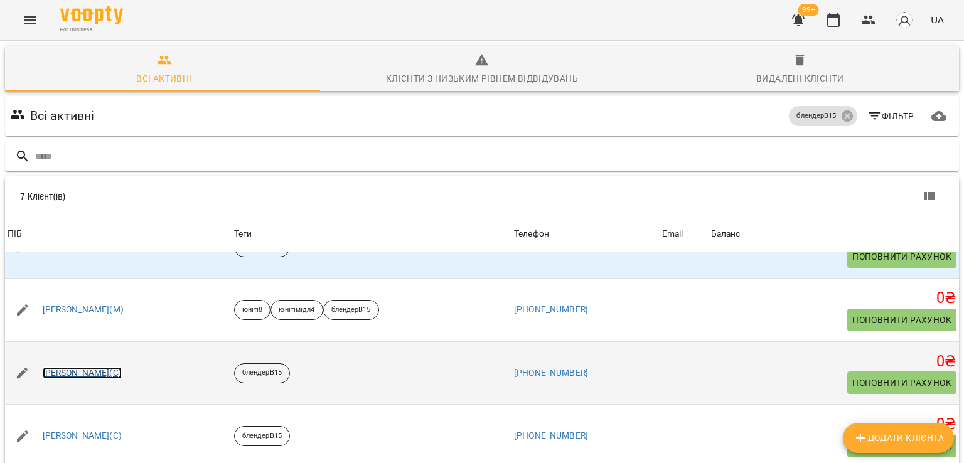
click at [104, 372] on link "[PERSON_NAME](С)" at bounding box center [82, 373] width 79 height 13
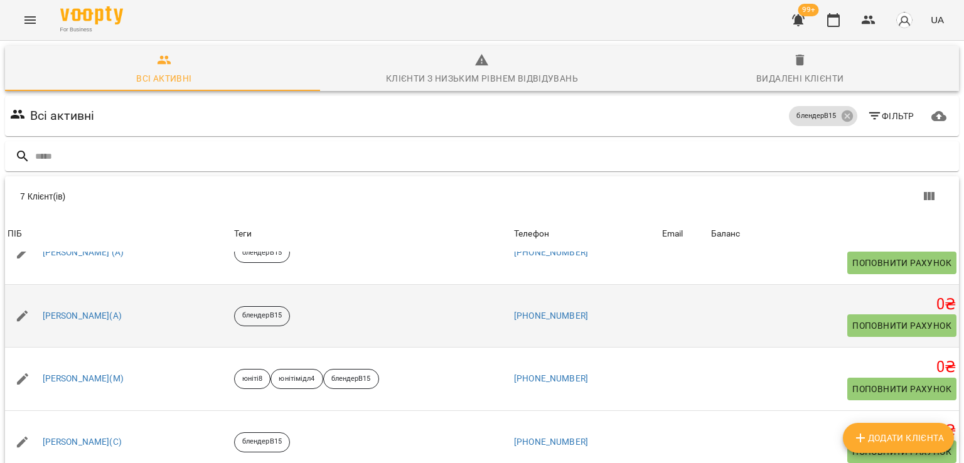
scroll to position [162, 0]
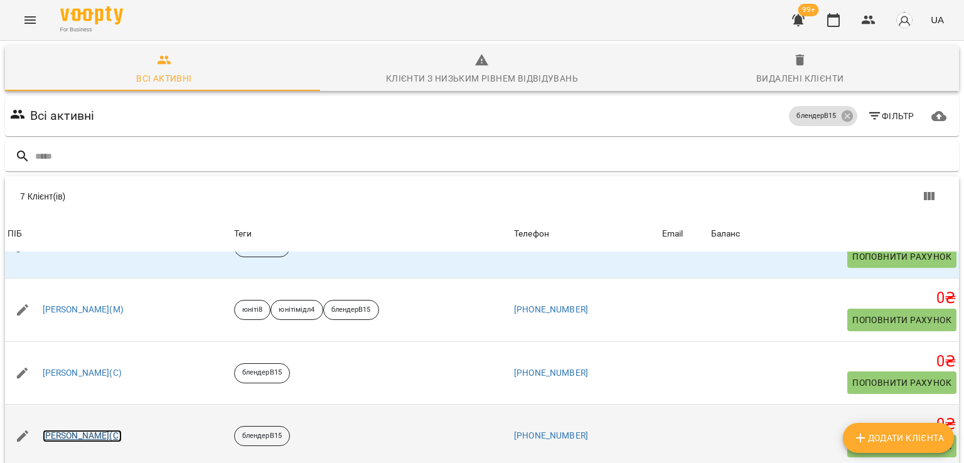
click at [78, 437] on link "[PERSON_NAME](С)" at bounding box center [82, 436] width 79 height 13
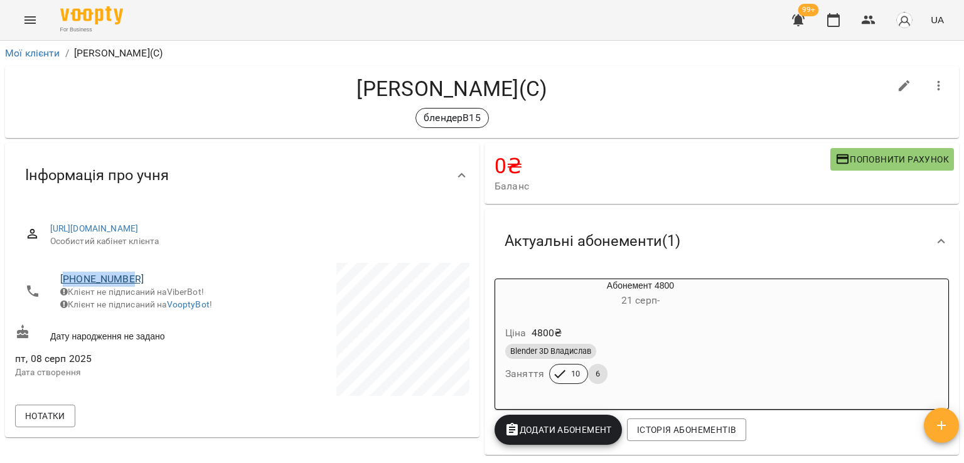
drag, startPoint x: 129, startPoint y: 282, endPoint x: 66, endPoint y: 280, distance: 62.2
click at [66, 280] on span "[PHONE_NUMBER]" at bounding box center [144, 279] width 169 height 15
copy link "48783785615"
click at [460, 118] on p "блендерВ15" at bounding box center [451, 117] width 56 height 15
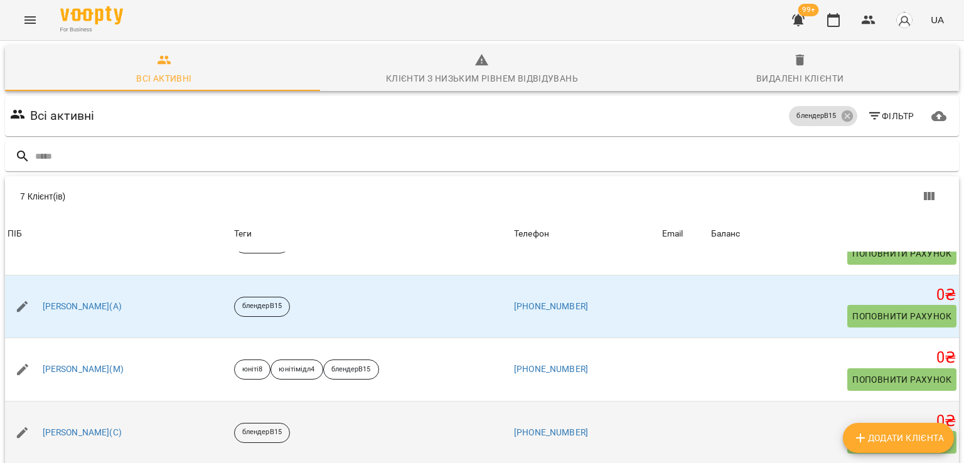
scroll to position [162, 0]
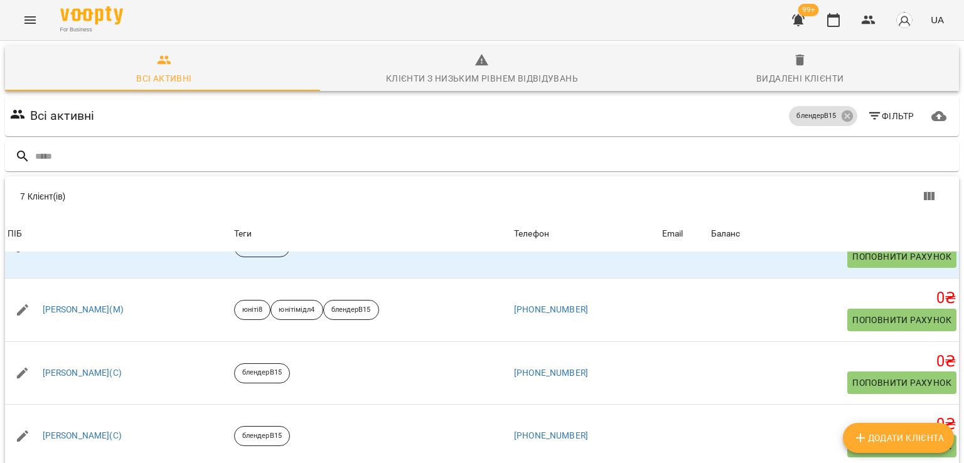
click at [25, 21] on icon "Menu" at bounding box center [30, 20] width 15 height 15
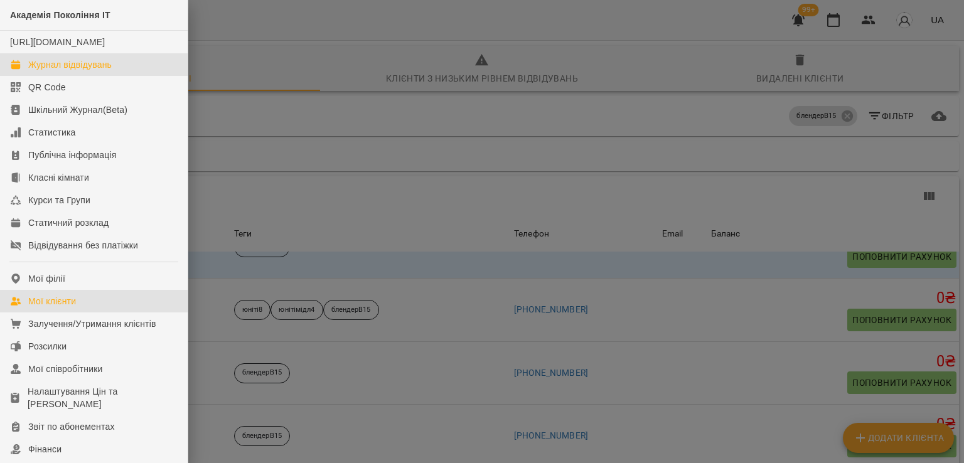
click at [112, 71] on div "Журнал відвідувань" at bounding box center [69, 64] width 83 height 13
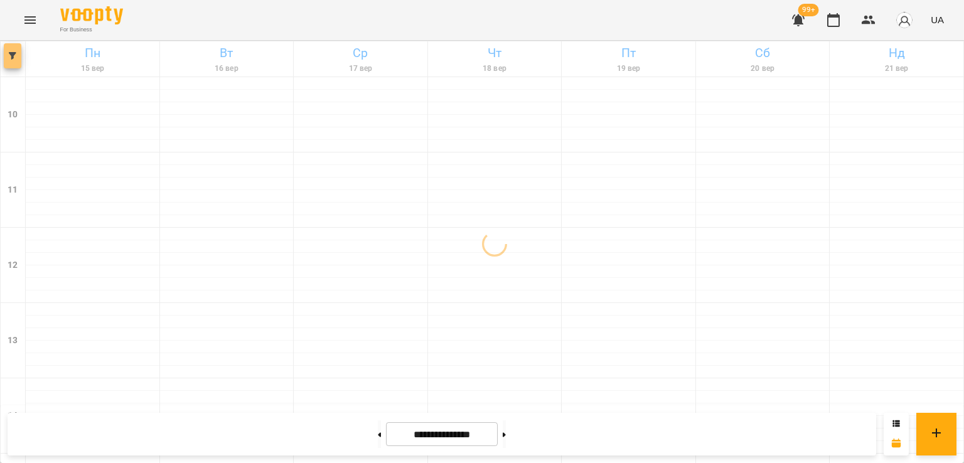
click at [13, 60] on button "button" at bounding box center [13, 55] width 18 height 25
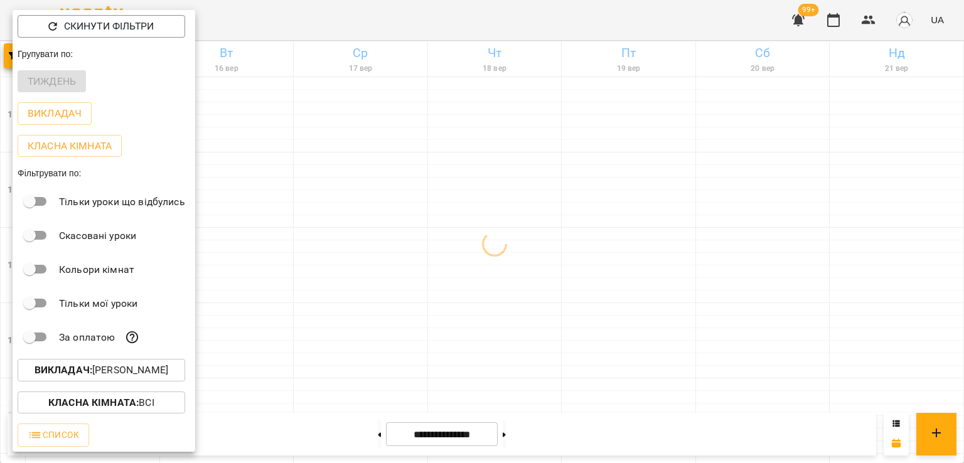
click at [125, 376] on p "Викладач : [PERSON_NAME]" at bounding box center [102, 370] width 134 height 15
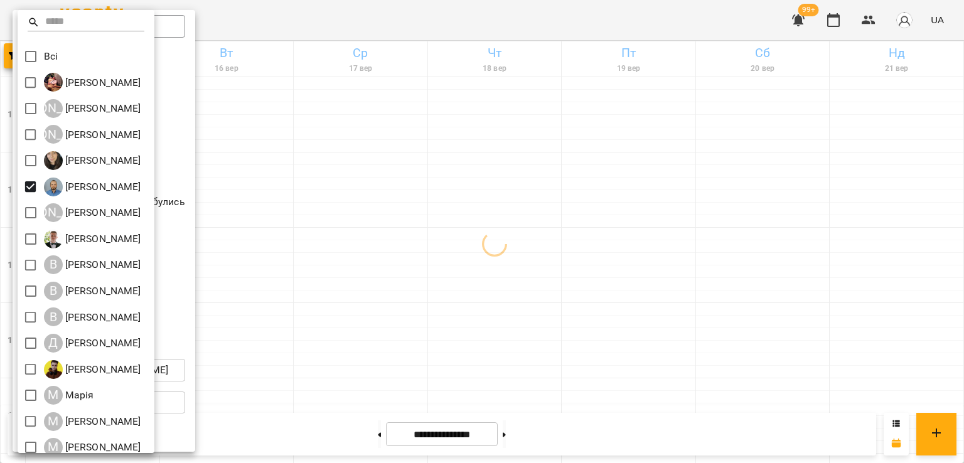
click at [490, 267] on div at bounding box center [482, 231] width 964 height 463
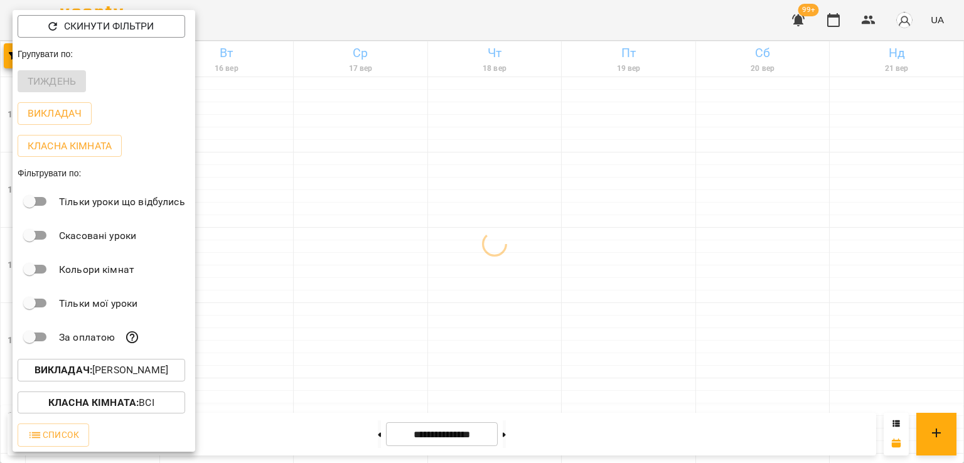
click at [426, 280] on div at bounding box center [482, 231] width 964 height 463
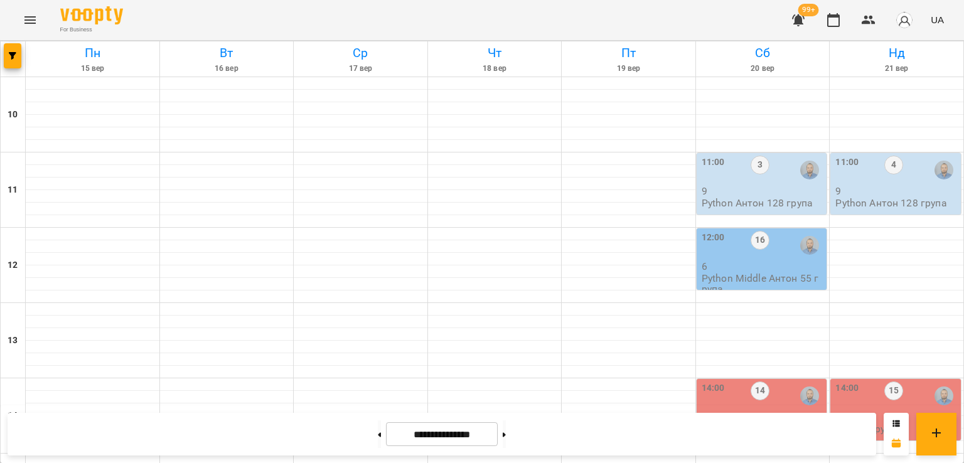
click at [720, 269] on p "6" at bounding box center [762, 266] width 123 height 11
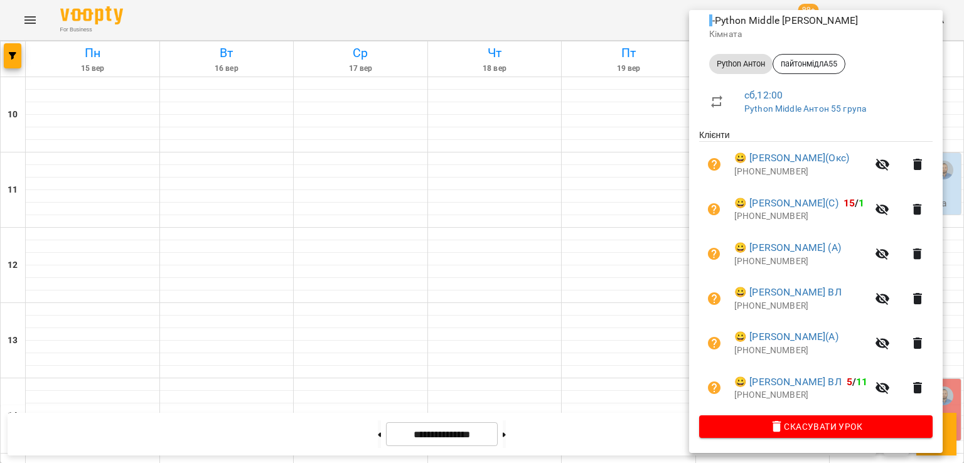
scroll to position [167, 0]
click at [600, 272] on div at bounding box center [482, 231] width 964 height 463
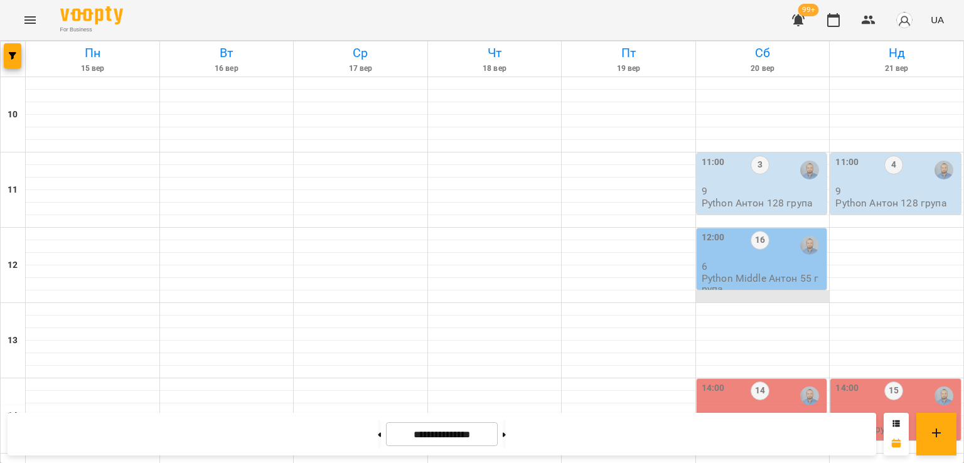
scroll to position [627, 0]
click at [11, 54] on icon "button" at bounding box center [13, 56] width 8 height 8
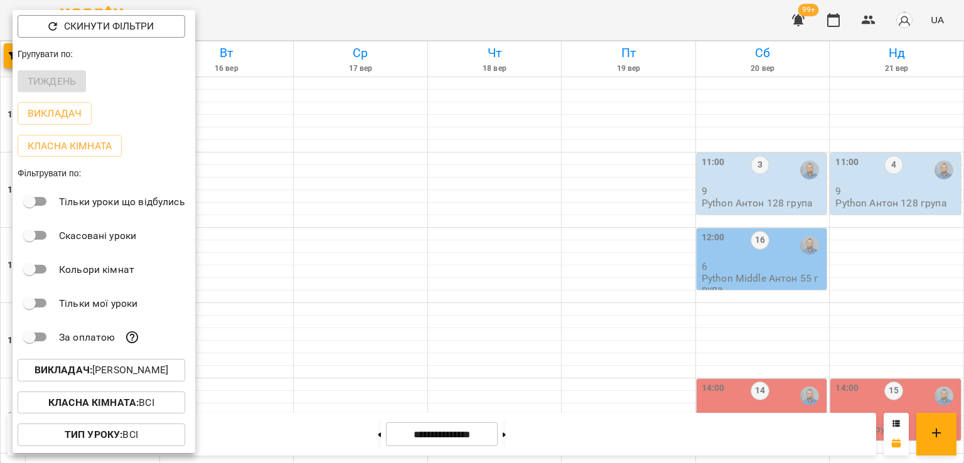
click at [342, 162] on div at bounding box center [482, 231] width 964 height 463
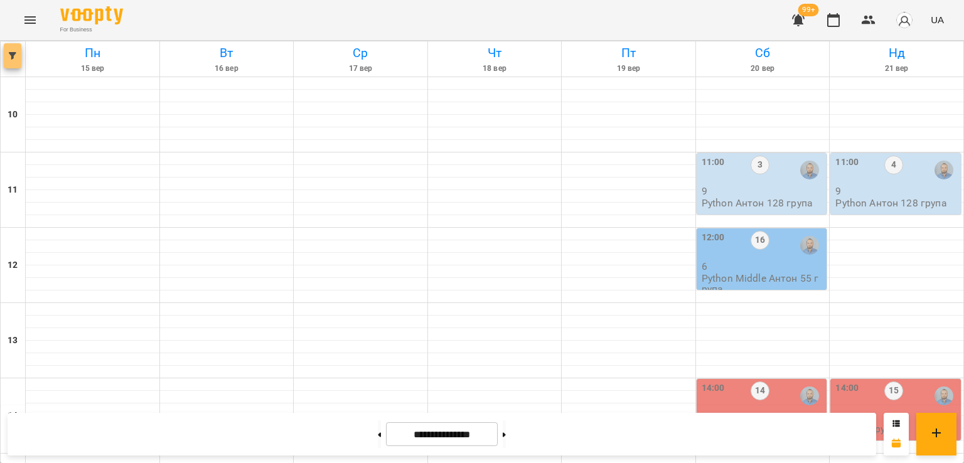
click at [16, 58] on icon "button" at bounding box center [13, 56] width 8 height 8
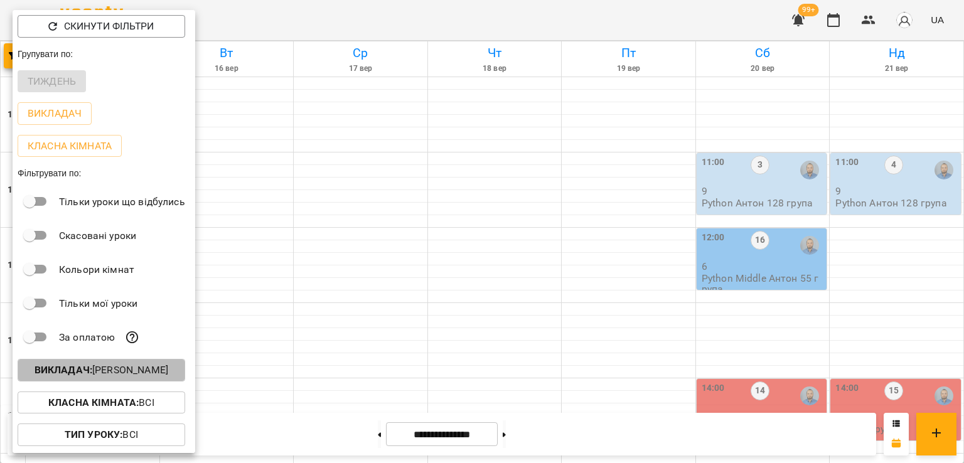
click at [144, 381] on button "Викладач : [PERSON_NAME]" at bounding box center [101, 370] width 167 height 23
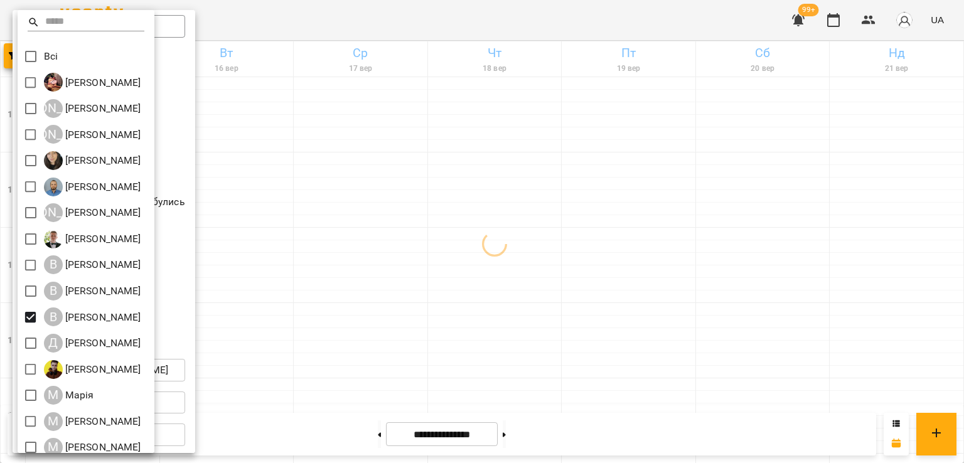
click at [425, 262] on div at bounding box center [482, 231] width 964 height 463
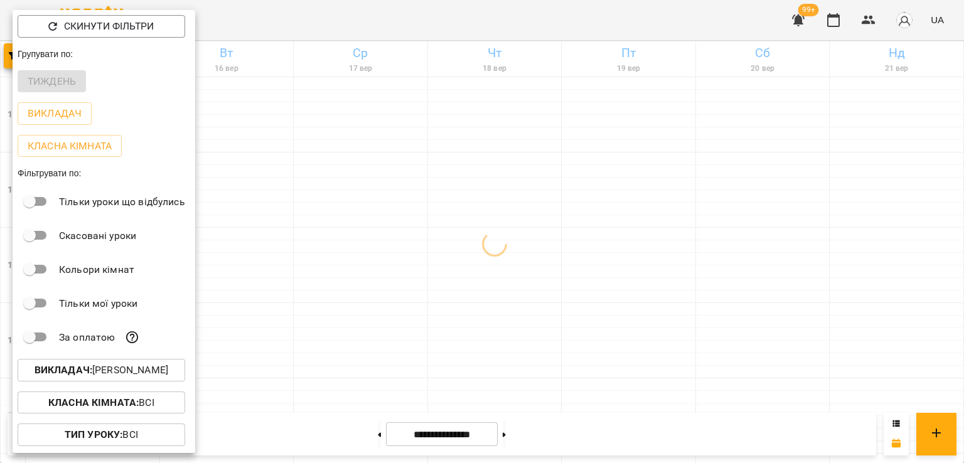
click at [464, 226] on div at bounding box center [482, 231] width 964 height 463
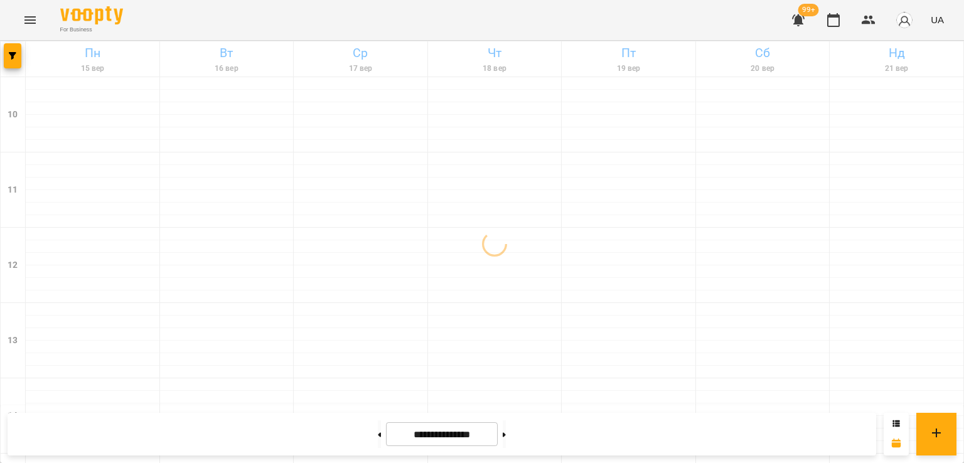
scroll to position [565, 0]
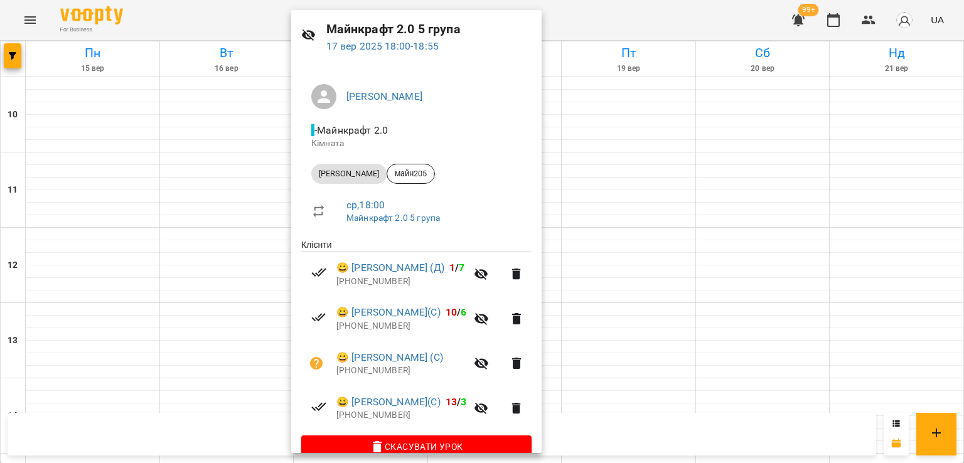
scroll to position [63, 0]
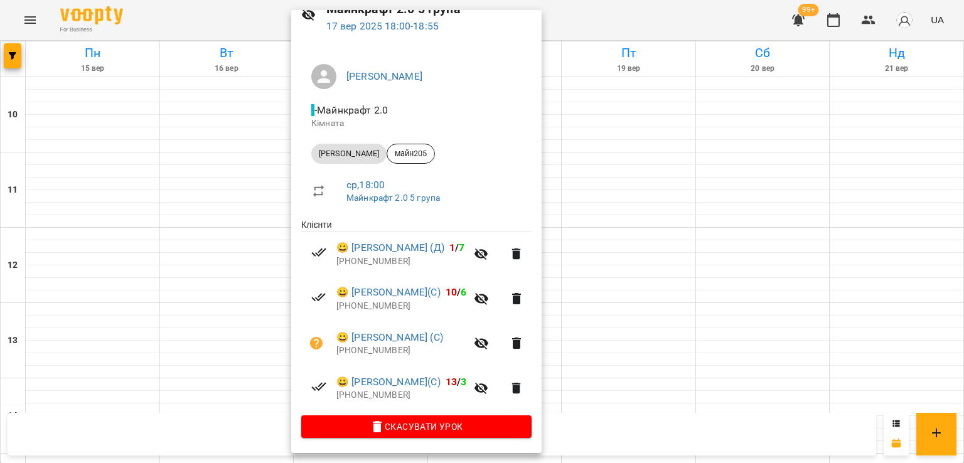
click at [226, 252] on div at bounding box center [482, 231] width 964 height 463
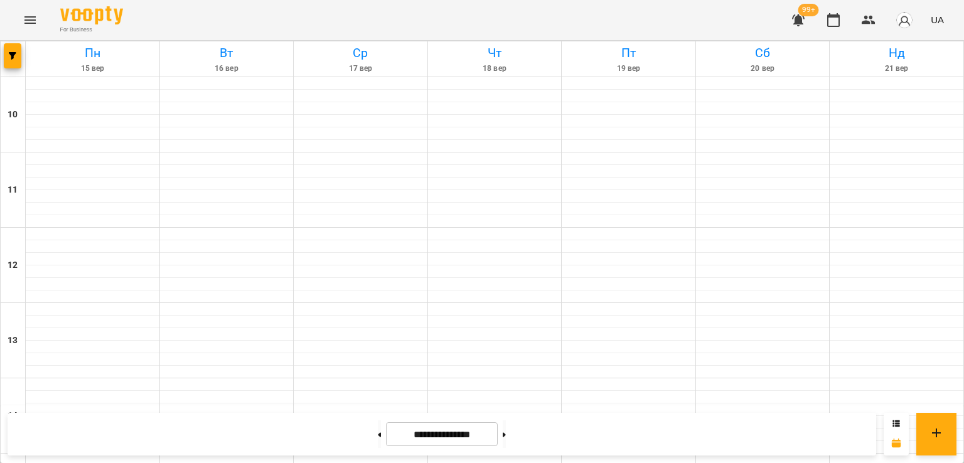
scroll to position [565, 0]
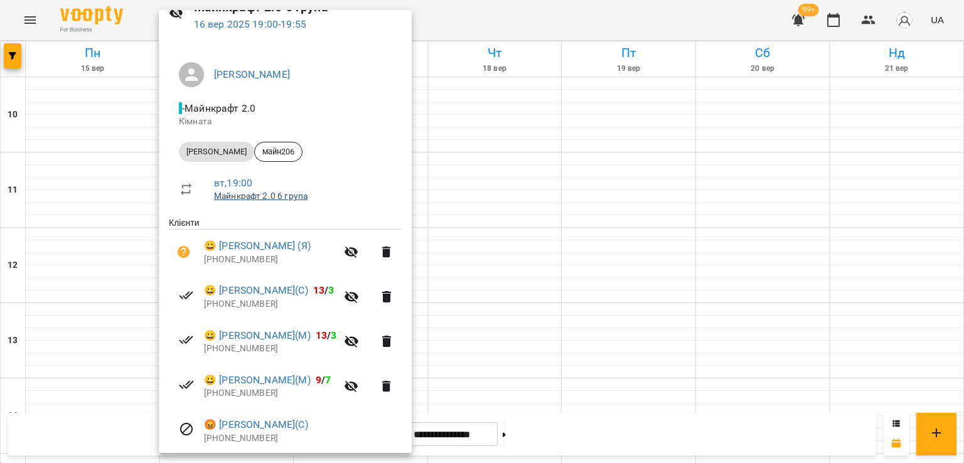
scroll to position [152, 0]
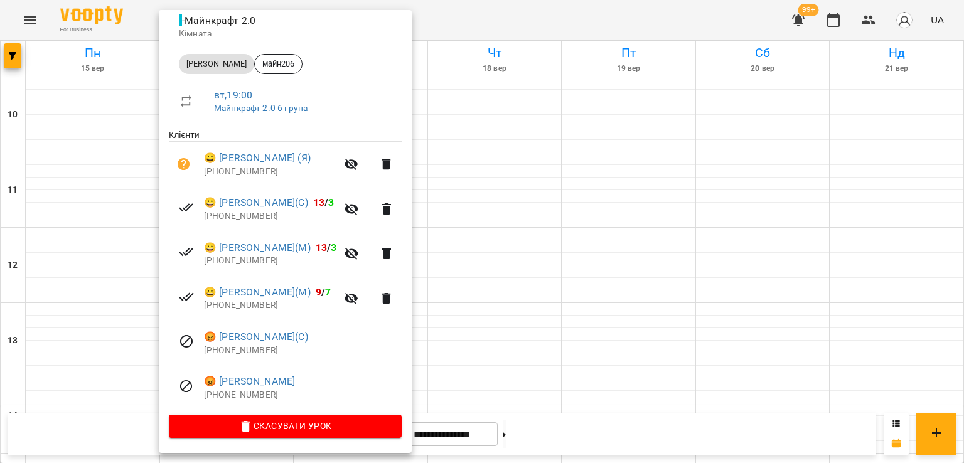
click at [512, 231] on div at bounding box center [482, 231] width 964 height 463
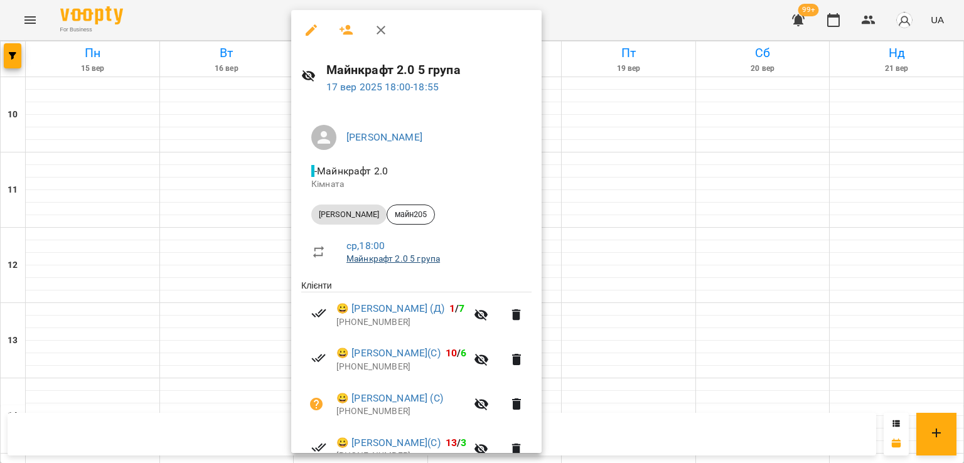
scroll to position [63, 0]
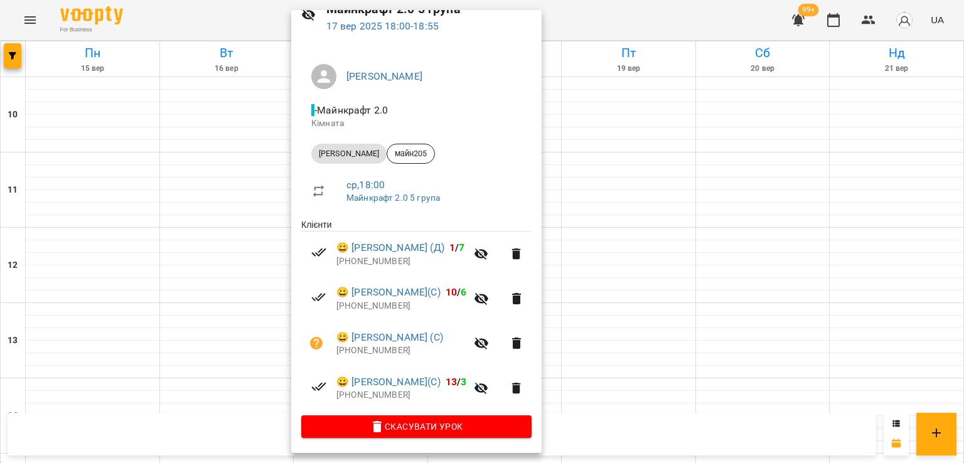
click at [241, 252] on div at bounding box center [482, 231] width 964 height 463
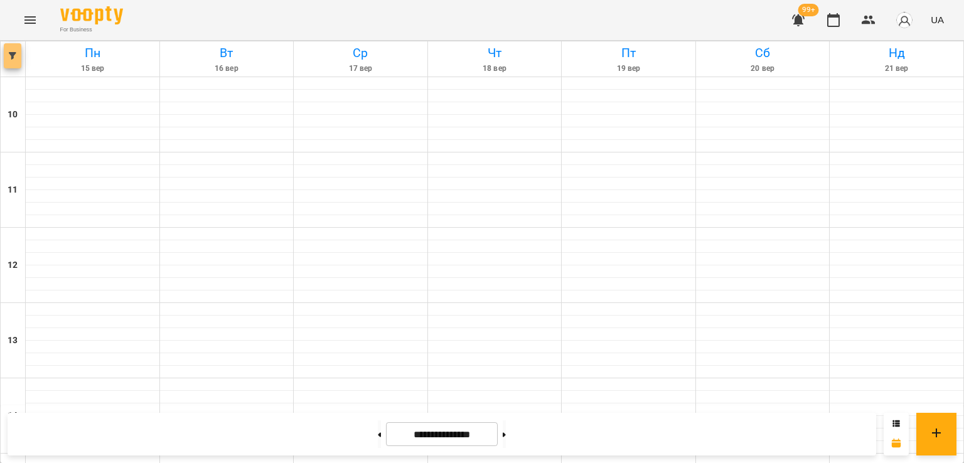
click at [10, 51] on button "button" at bounding box center [13, 55] width 18 height 25
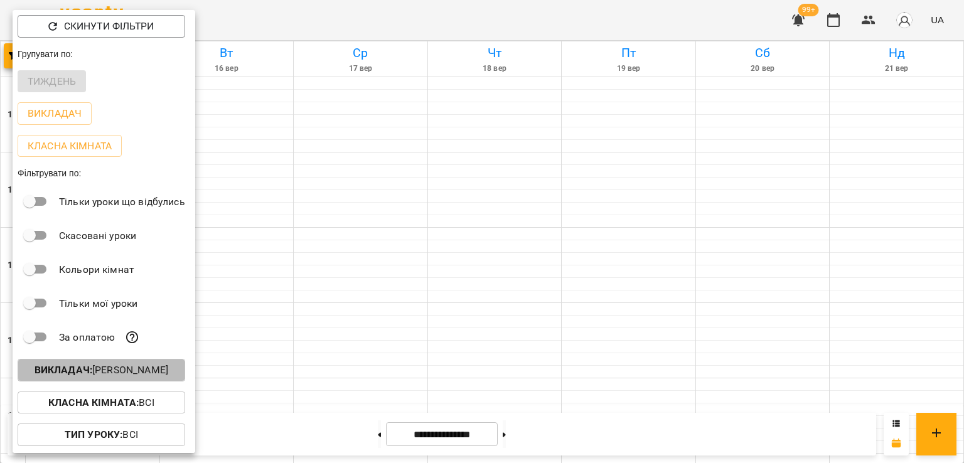
click at [122, 375] on p "Викладач : [PERSON_NAME]" at bounding box center [102, 370] width 134 height 15
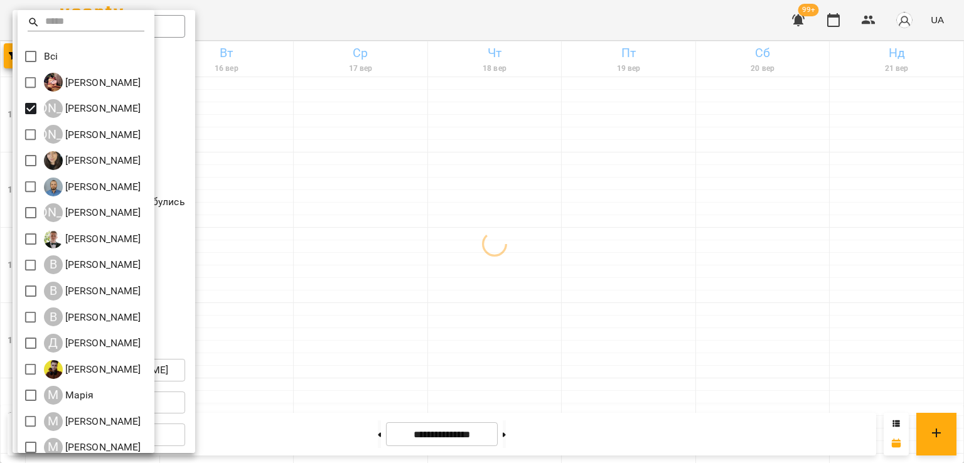
click at [414, 256] on div at bounding box center [482, 231] width 964 height 463
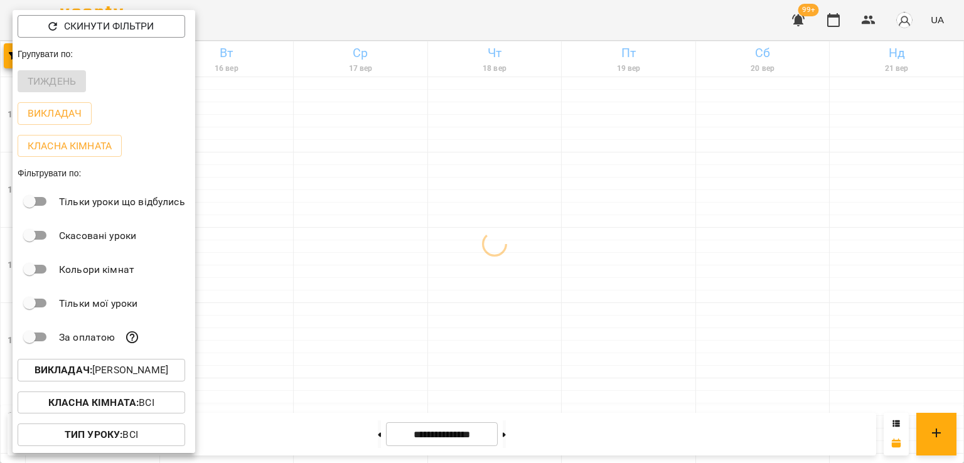
click at [465, 272] on div at bounding box center [482, 231] width 964 height 463
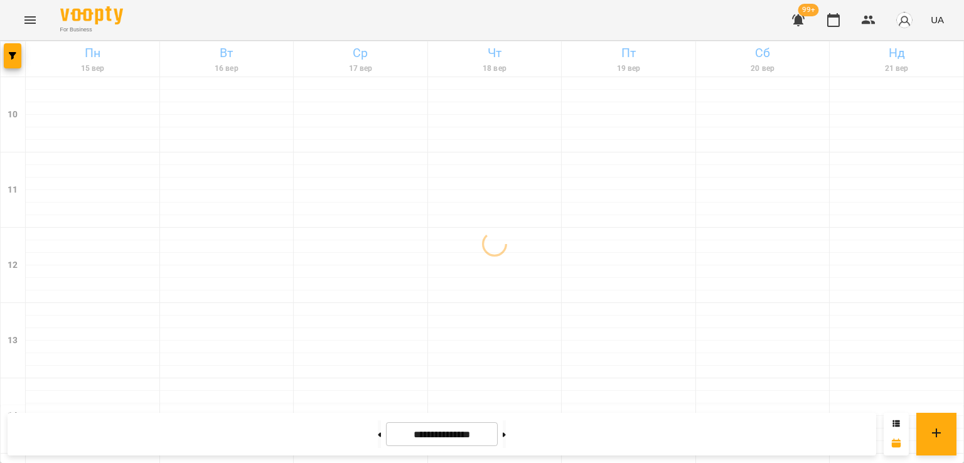
scroll to position [461, 0]
